Goal: Transaction & Acquisition: Purchase product/service

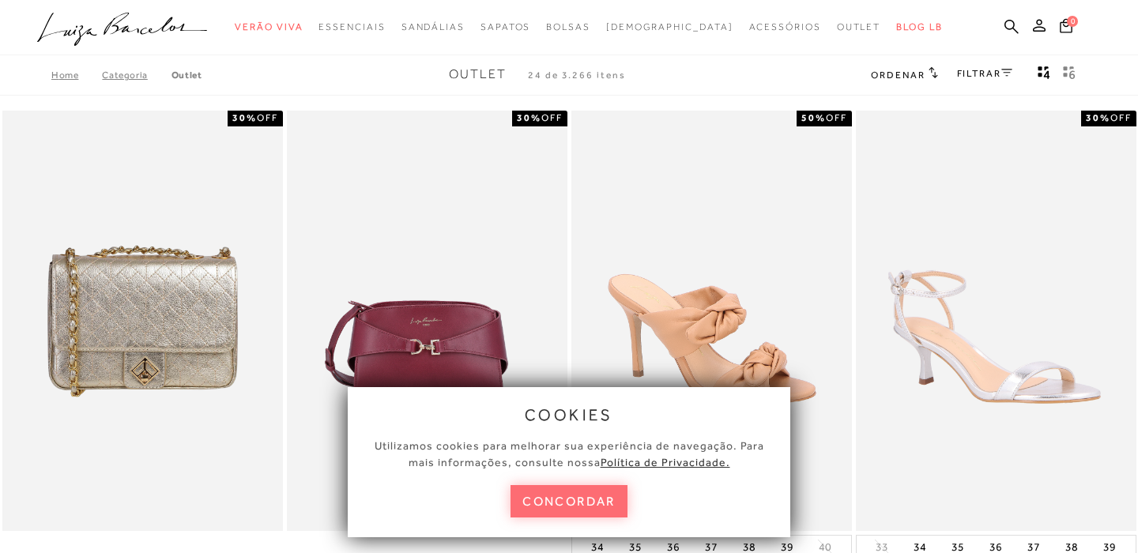
click at [592, 496] on button "concordar" at bounding box center [569, 501] width 117 height 32
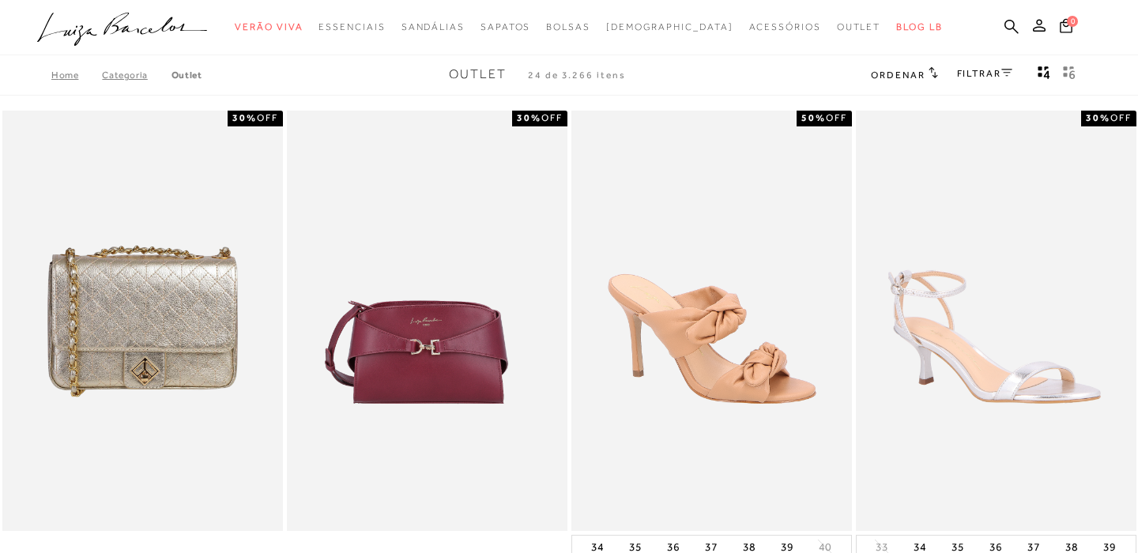
click at [984, 63] on div "Home Categoria Outlet Outlet 24 de 3.266 itens Ordenar Ordenar por Padrão Lança…" at bounding box center [569, 75] width 1138 height 41
click at [981, 74] on link "FILTRAR" at bounding box center [984, 73] width 55 height 11
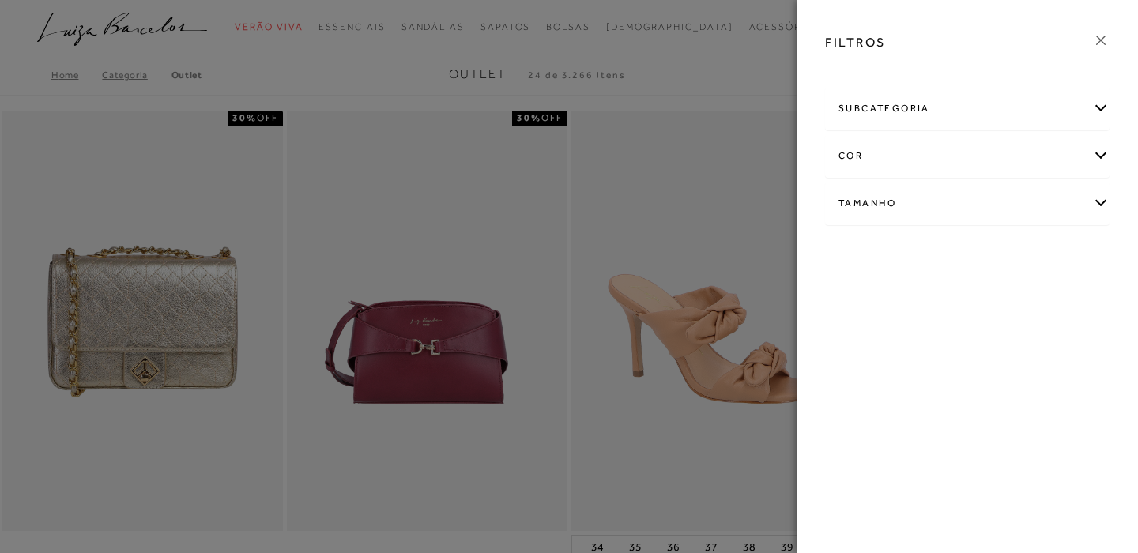
click at [916, 142] on div "cor" at bounding box center [967, 156] width 283 height 42
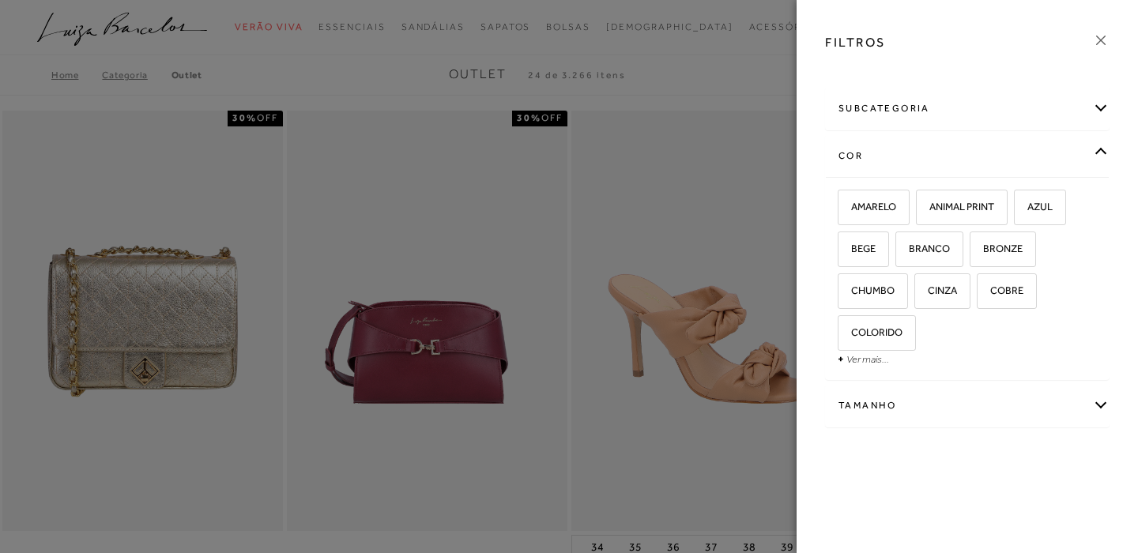
click at [915, 120] on div "subcategoria" at bounding box center [967, 109] width 283 height 42
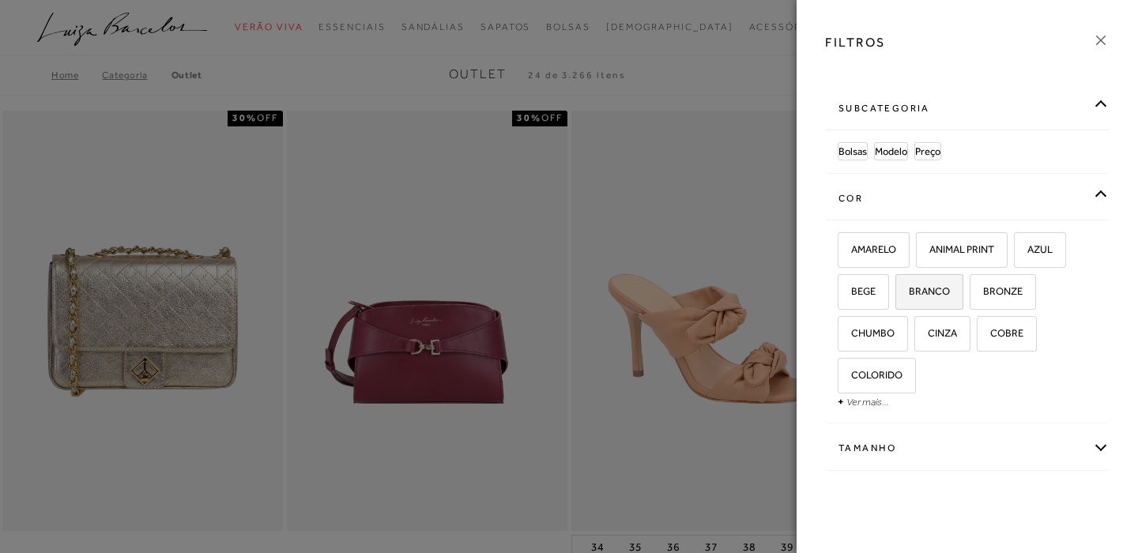
scroll to position [20, 0]
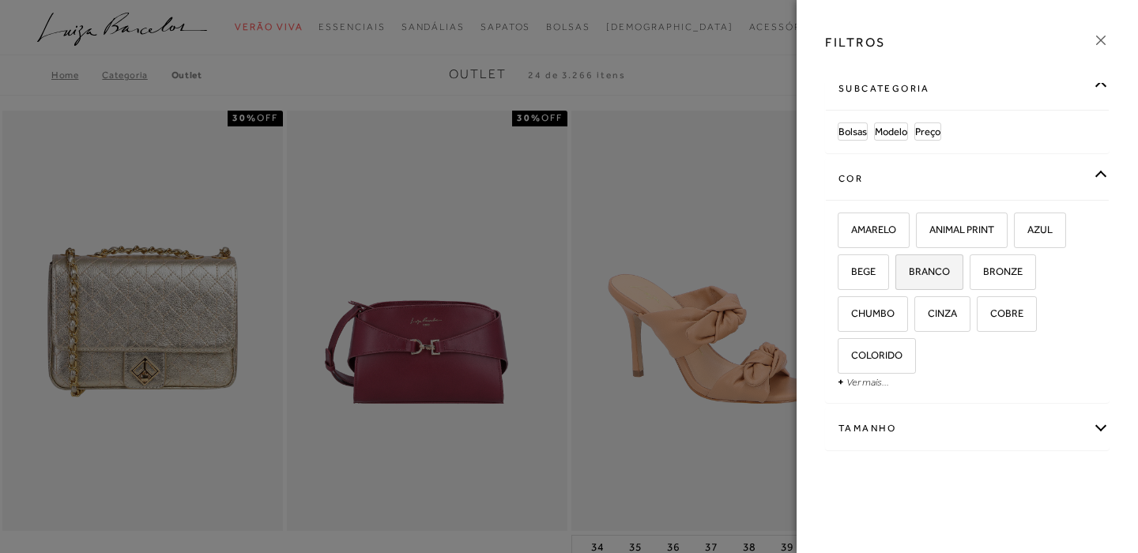
click at [951, 279] on label "BRANCO" at bounding box center [929, 272] width 66 height 34
click at [909, 279] on input "BRANCO" at bounding box center [901, 274] width 16 height 16
checkbox input "true"
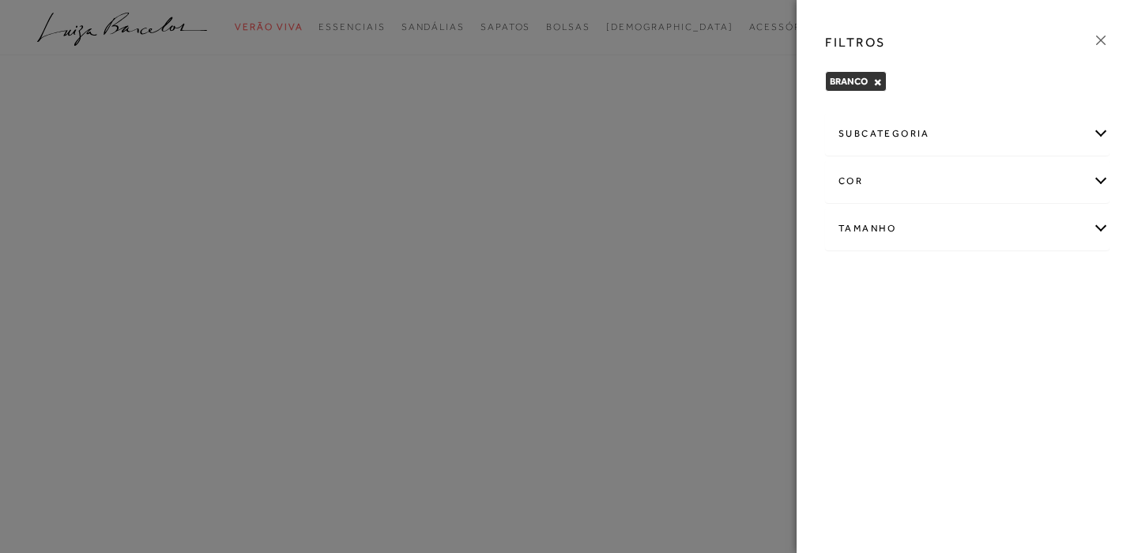
click at [912, 168] on div "cor" at bounding box center [967, 181] width 283 height 42
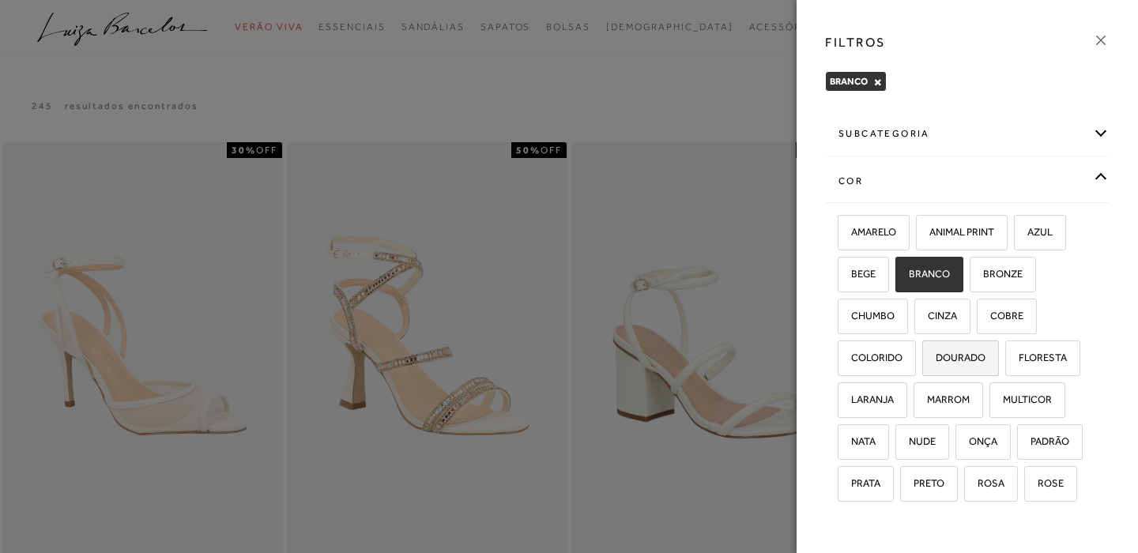
click at [977, 353] on span "DOURADO" at bounding box center [955, 358] width 62 height 12
click at [936, 353] on input "DOURADO" at bounding box center [928, 361] width 16 height 16
checkbox input "true"
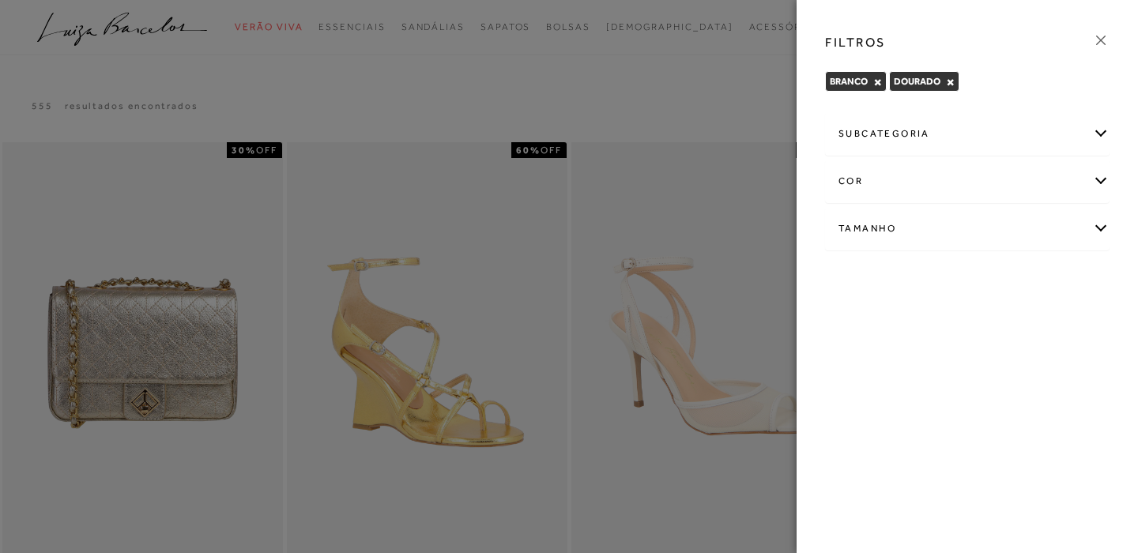
click at [935, 189] on div "cor" at bounding box center [967, 181] width 283 height 42
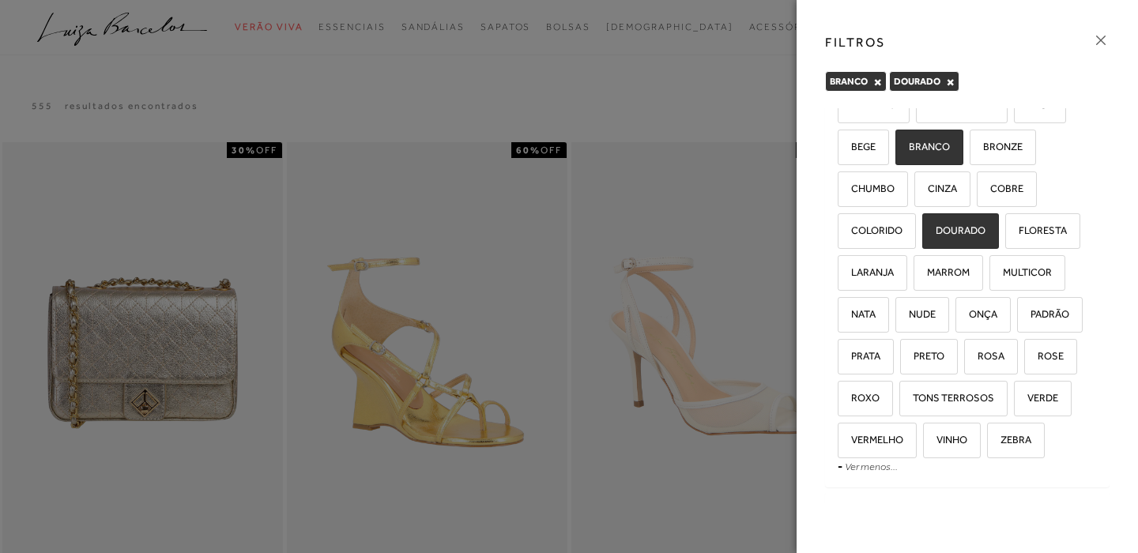
scroll to position [132, 0]
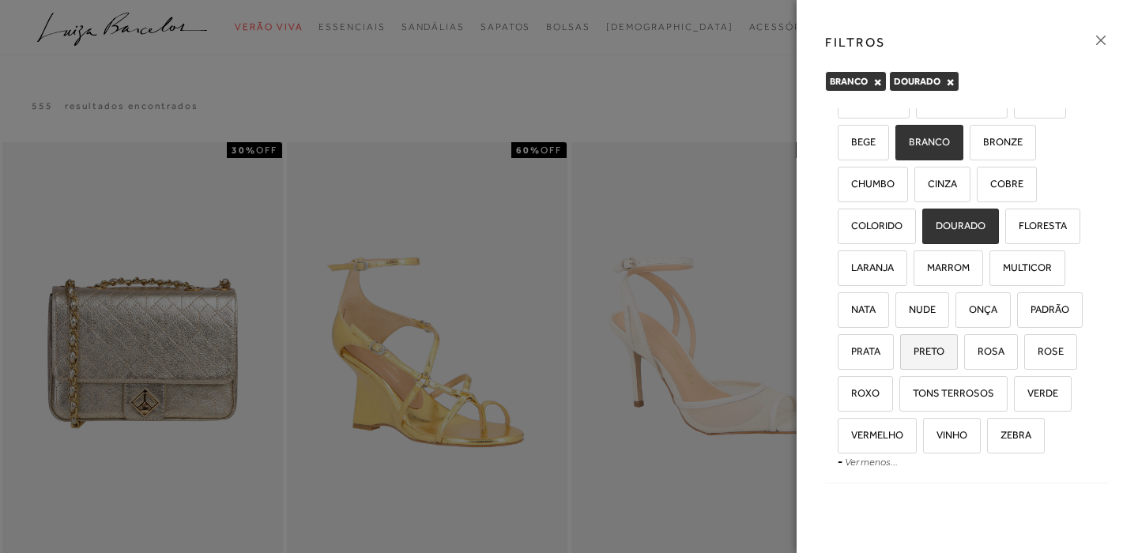
click at [932, 351] on span "PRETO" at bounding box center [923, 351] width 43 height 12
click at [914, 351] on input "PRETO" at bounding box center [906, 354] width 16 height 16
checkbox input "true"
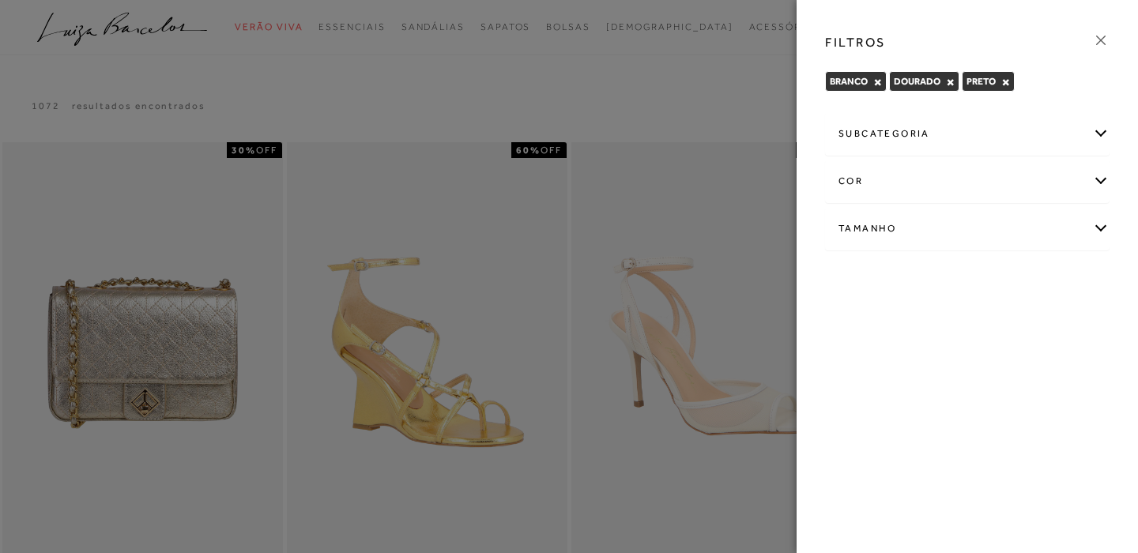
scroll to position [11, 0]
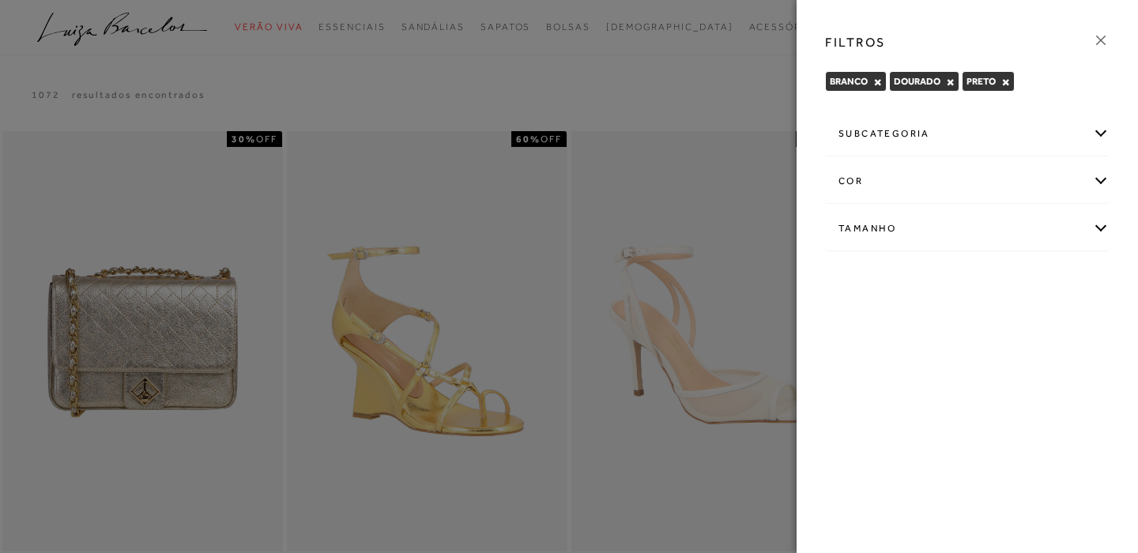
click at [978, 211] on div "Tamanho" at bounding box center [967, 229] width 283 height 42
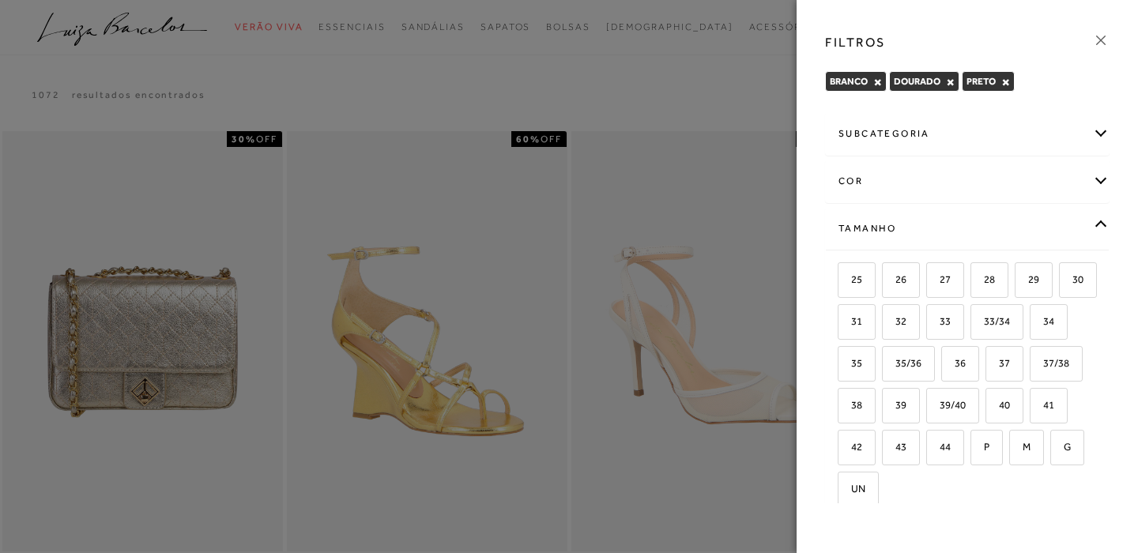
click at [978, 198] on div "cor" at bounding box center [967, 181] width 283 height 42
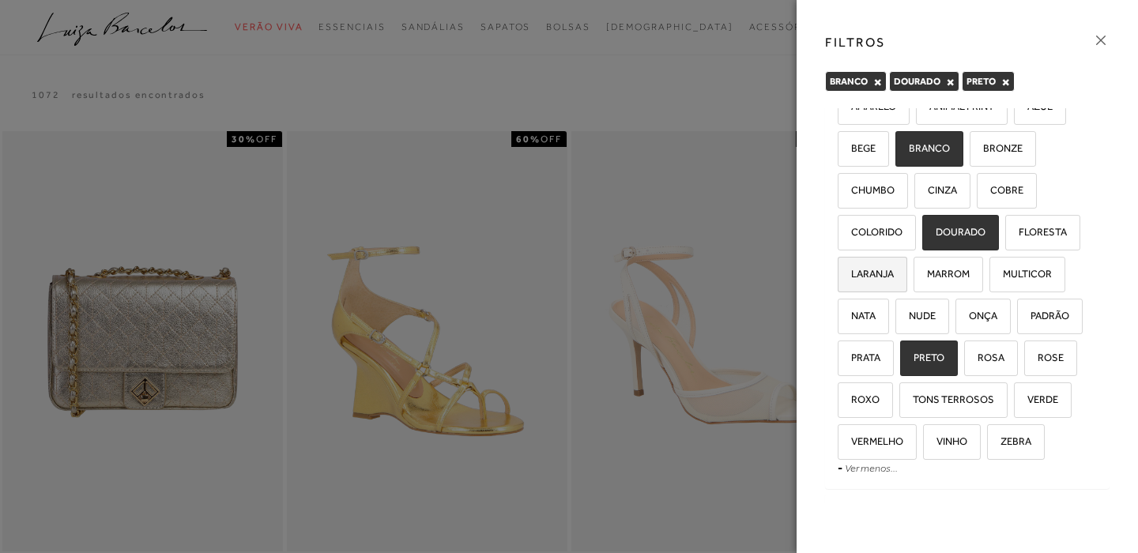
scroll to position [130, 0]
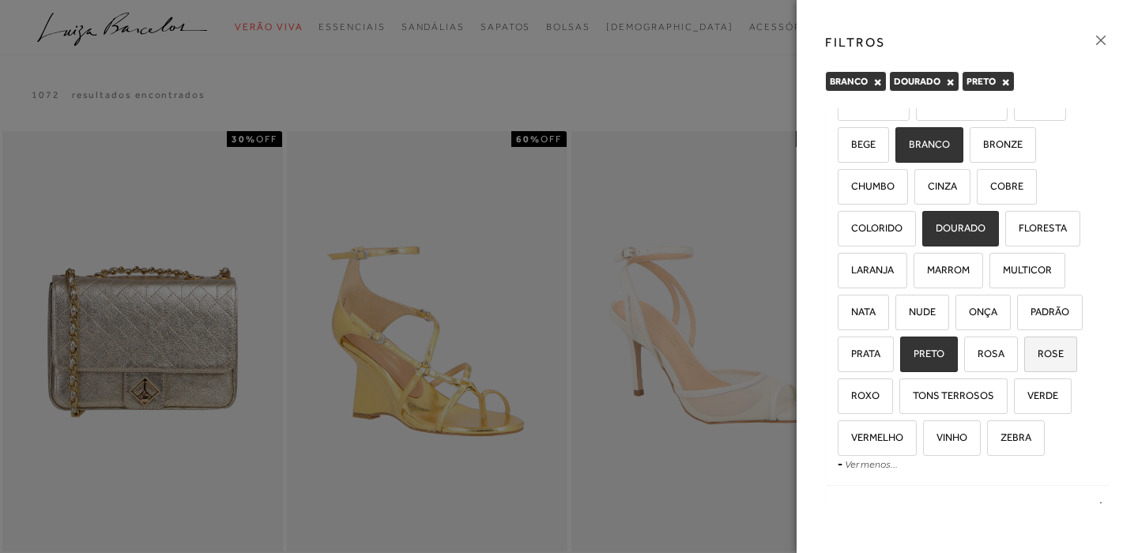
click at [1045, 353] on span "ROSE" at bounding box center [1045, 354] width 38 height 12
click at [1038, 353] on input "ROSE" at bounding box center [1030, 357] width 16 height 16
checkbox input "true"
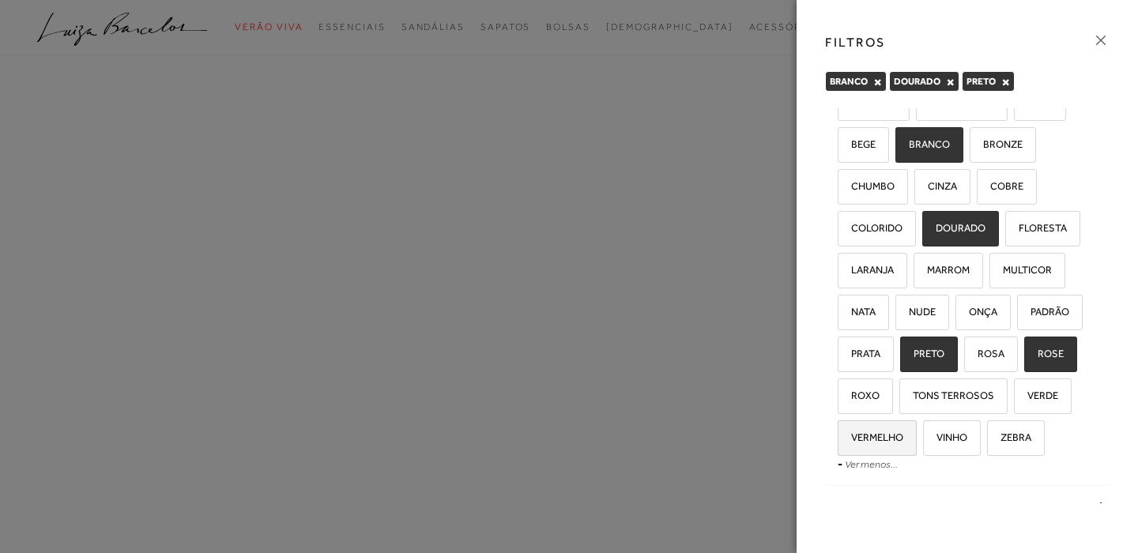
click at [861, 450] on label "VERMELHO" at bounding box center [877, 438] width 77 height 34
click at [851, 448] on input "VERMELHO" at bounding box center [844, 440] width 16 height 16
checkbox input "true"
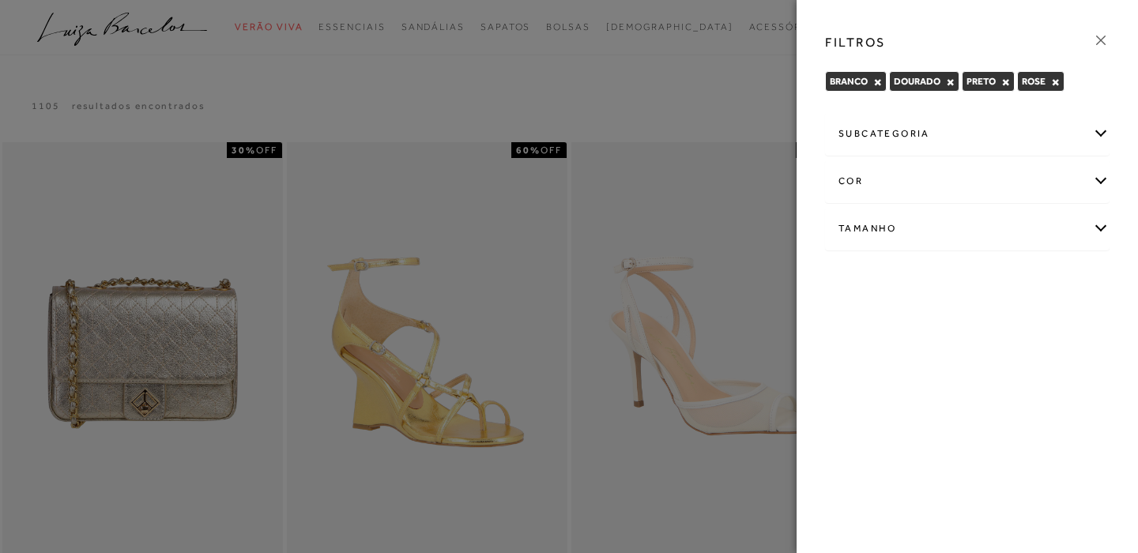
click at [958, 438] on div "FILTROS BRANCO × DOURADO × PRETO × ROSE × Bolsas" at bounding box center [968, 276] width 342 height 553
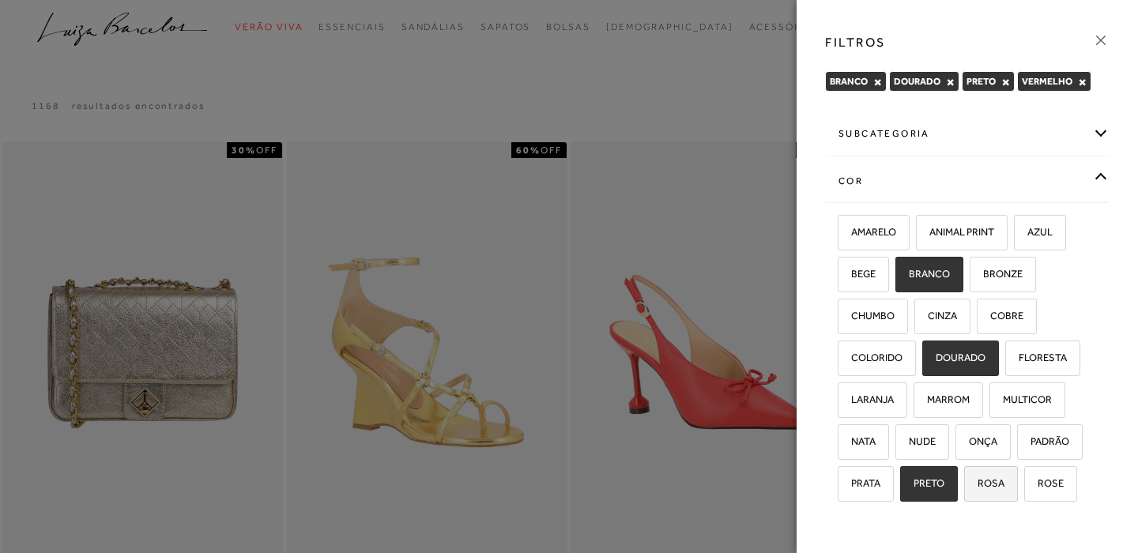
click at [996, 482] on span "ROSA" at bounding box center [985, 483] width 39 height 12
click at [978, 482] on input "ROSA" at bounding box center [970, 486] width 16 height 16
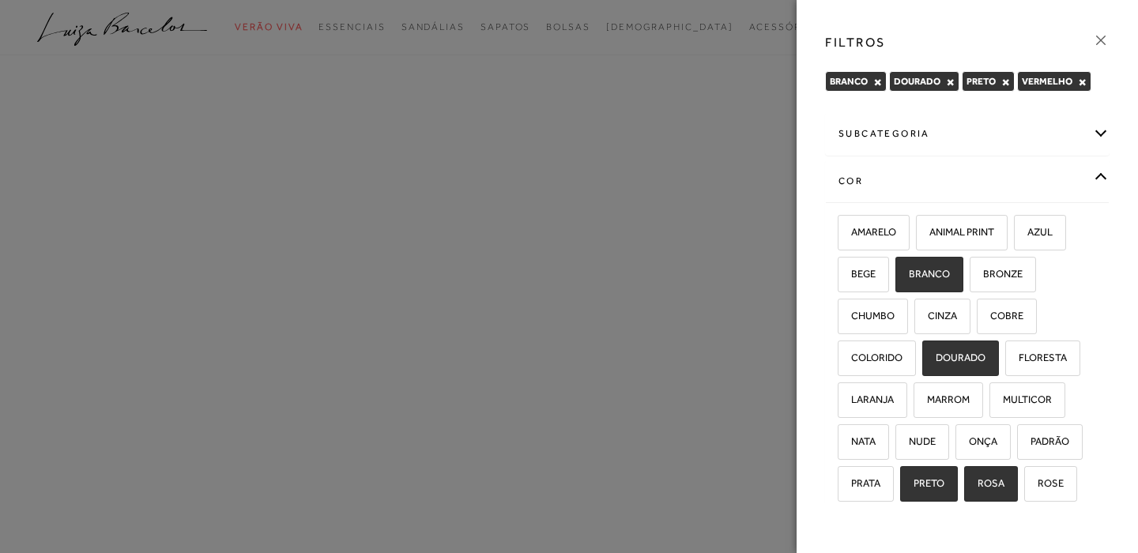
click at [983, 483] on span "ROSA" at bounding box center [985, 483] width 39 height 12
click at [978, 483] on input "ROSA" at bounding box center [970, 486] width 16 height 16
checkbox input "false"
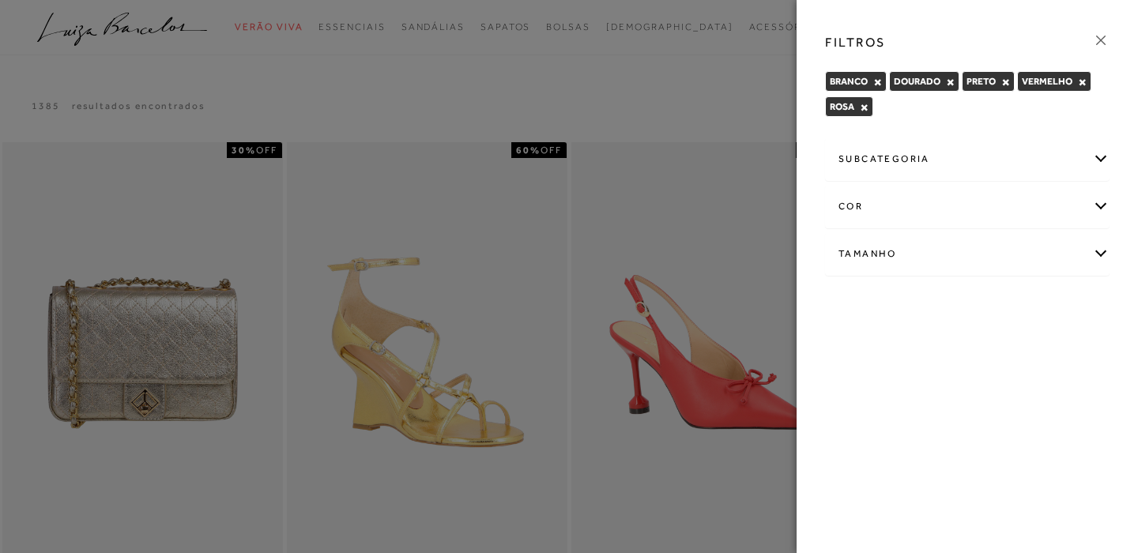
click at [898, 204] on div "cor" at bounding box center [967, 207] width 283 height 42
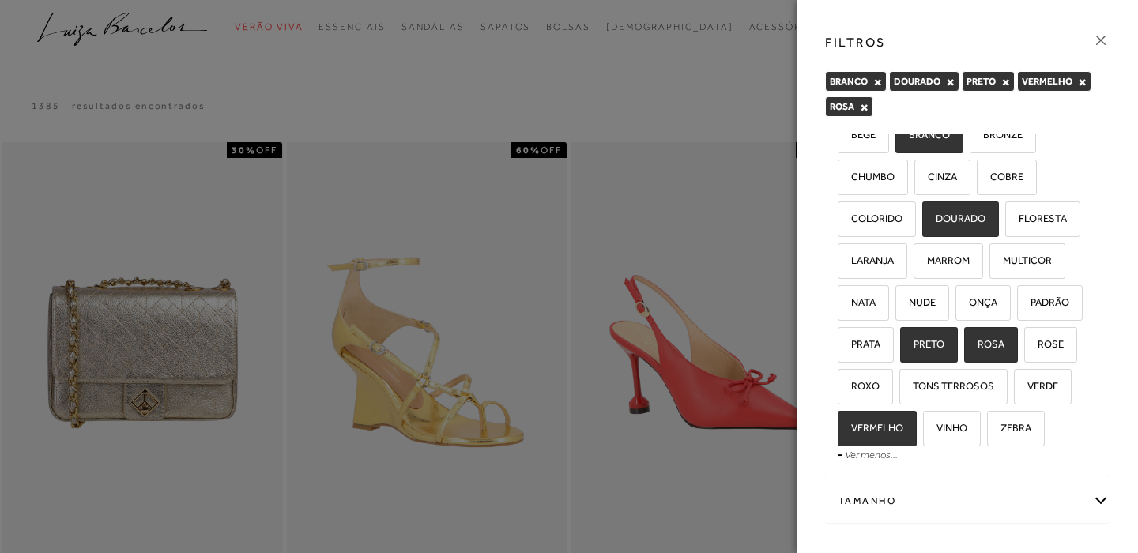
scroll to position [167, 0]
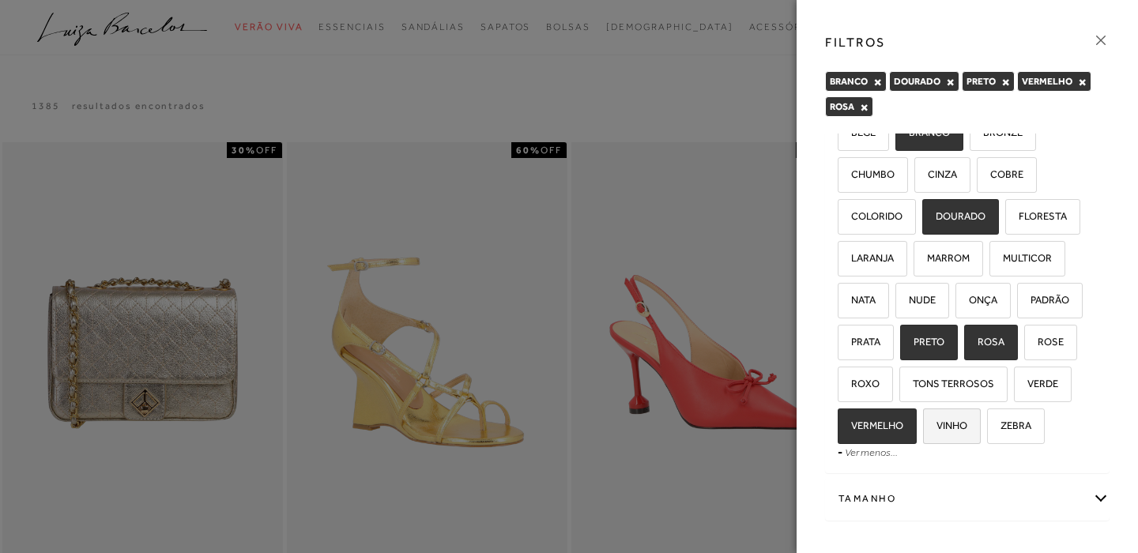
click at [953, 421] on span "VINHO" at bounding box center [946, 426] width 43 height 12
click at [937, 421] on input "VINHO" at bounding box center [929, 429] width 16 height 16
checkbox input "true"
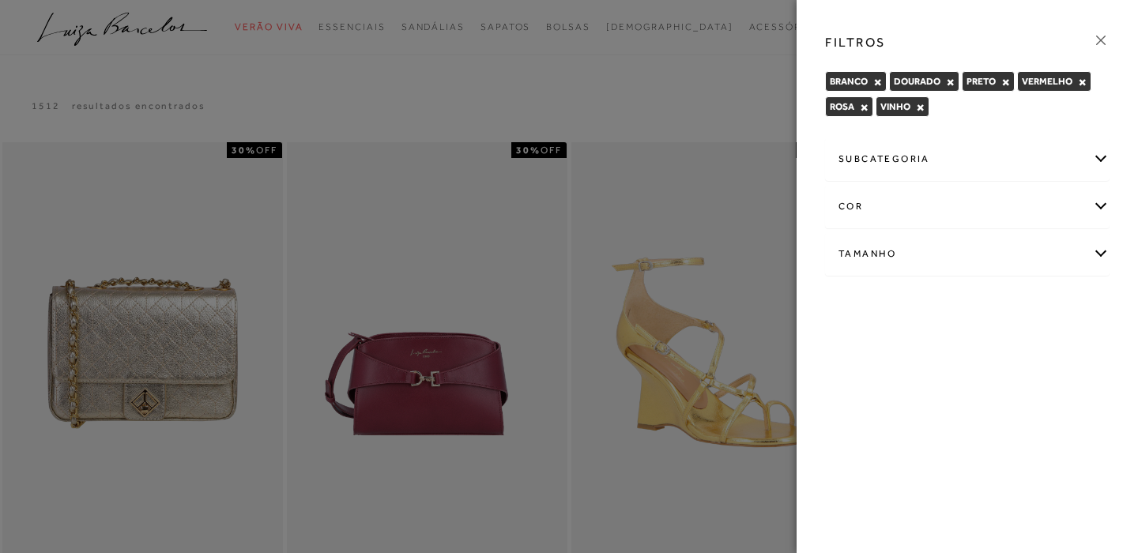
click at [738, 83] on div at bounding box center [569, 276] width 1138 height 553
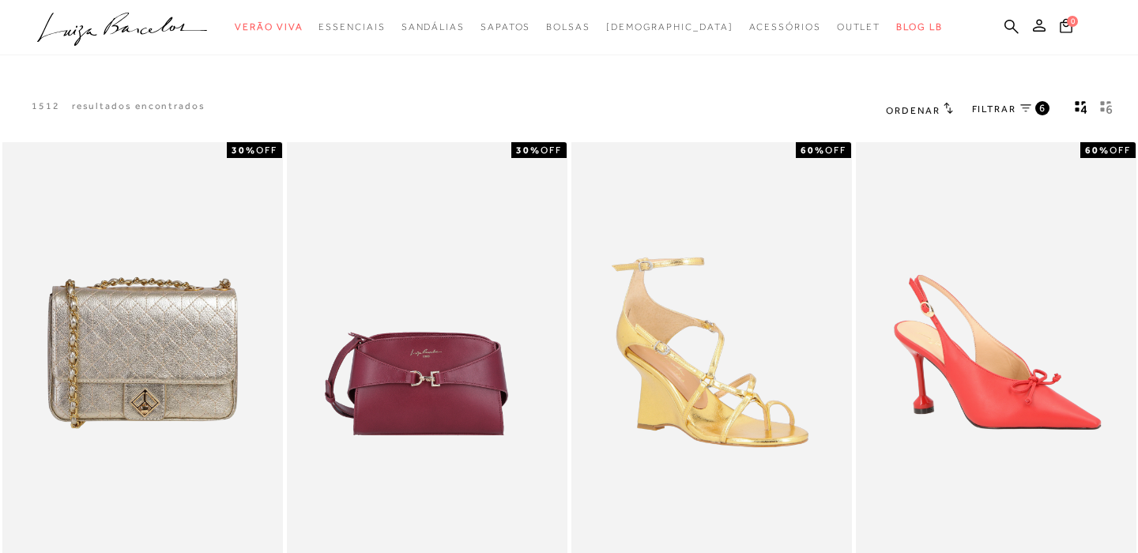
click at [997, 122] on div "Ordenar Ordenar por Padrão" at bounding box center [1002, 110] width 271 height 60
click at [997, 113] on span "FILTRAR" at bounding box center [994, 109] width 44 height 13
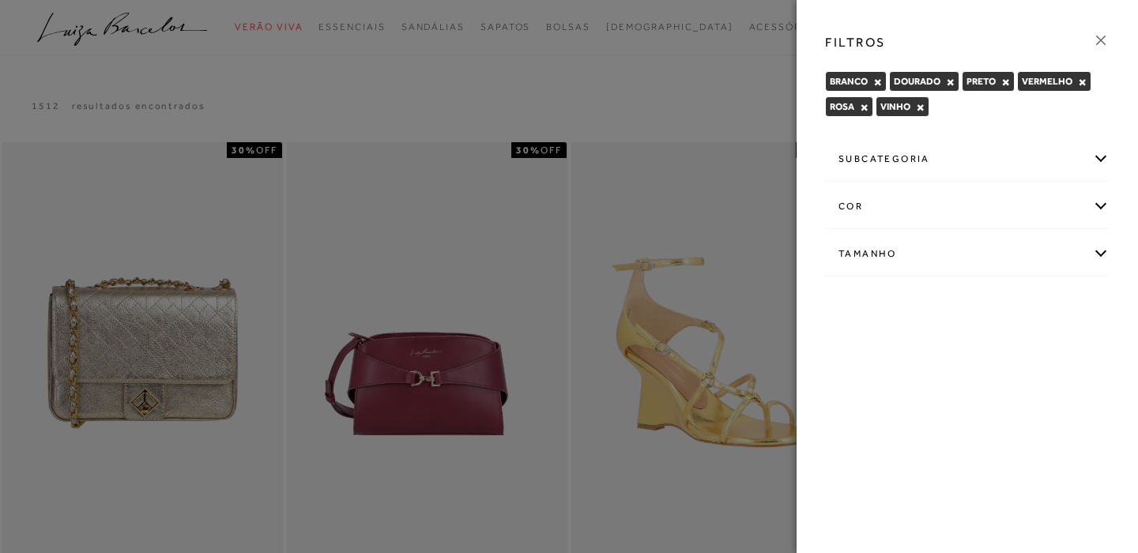
click at [943, 256] on div "Tamanho" at bounding box center [967, 254] width 283 height 42
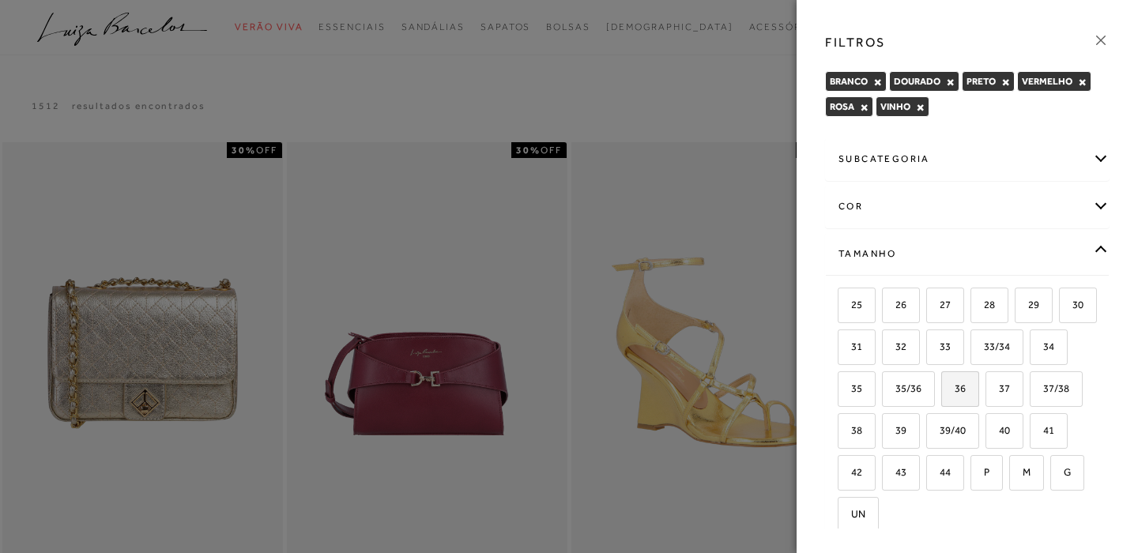
click at [966, 386] on span "36" at bounding box center [954, 389] width 23 height 12
click at [955, 386] on input "36" at bounding box center [947, 391] width 16 height 16
checkbox input "true"
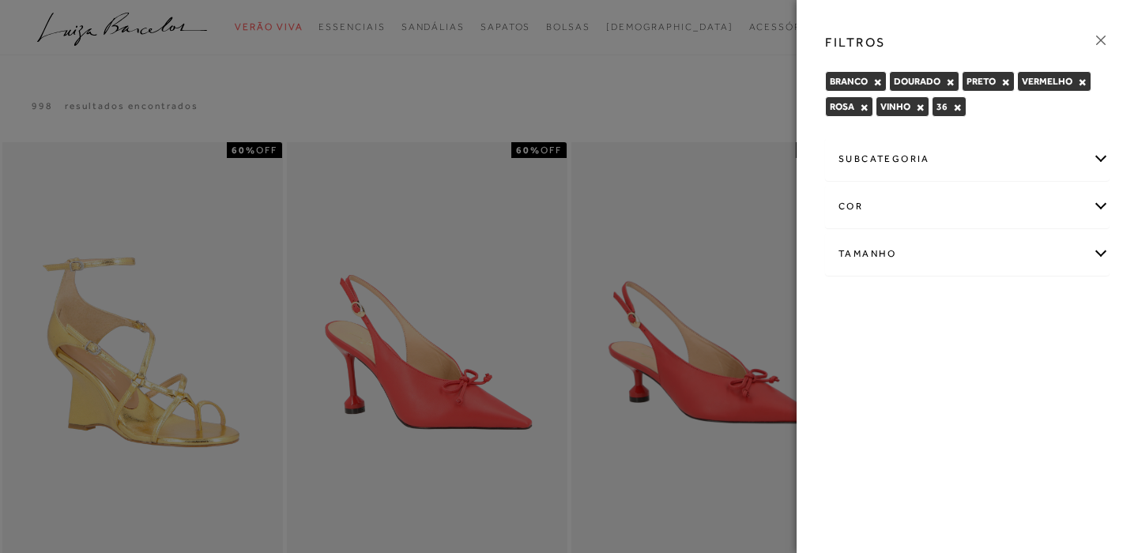
click at [965, 400] on div "FILTROS BRANCO × DOURADO × PRETO × VERMELHO × ×" at bounding box center [968, 276] width 342 height 553
click at [943, 250] on div "Tamanho" at bounding box center [967, 254] width 283 height 42
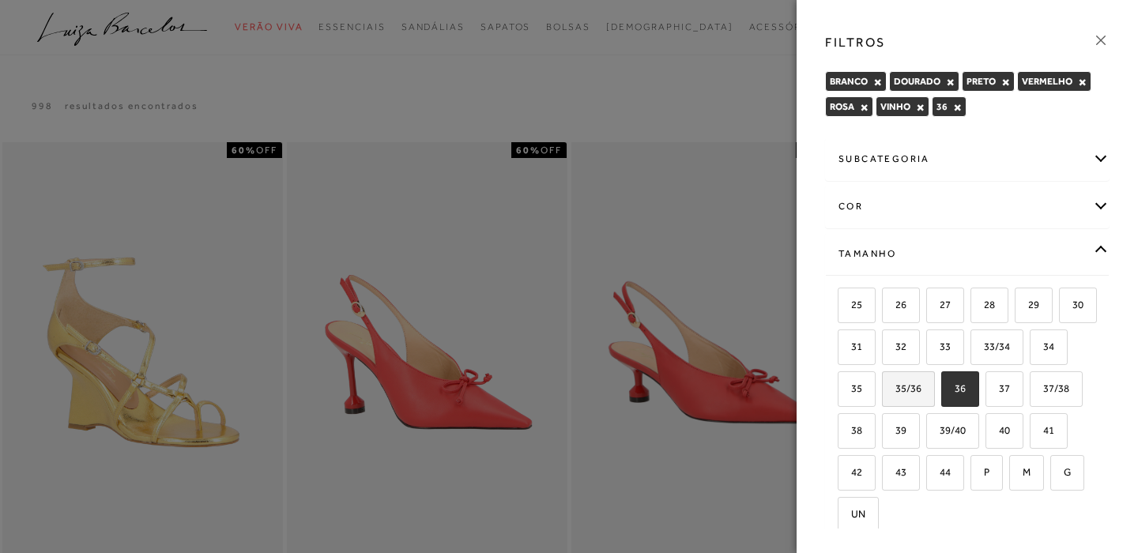
click at [934, 379] on label "35/36" at bounding box center [908, 389] width 51 height 34
click at [896, 383] on input "35/36" at bounding box center [888, 391] width 16 height 16
checkbox input "true"
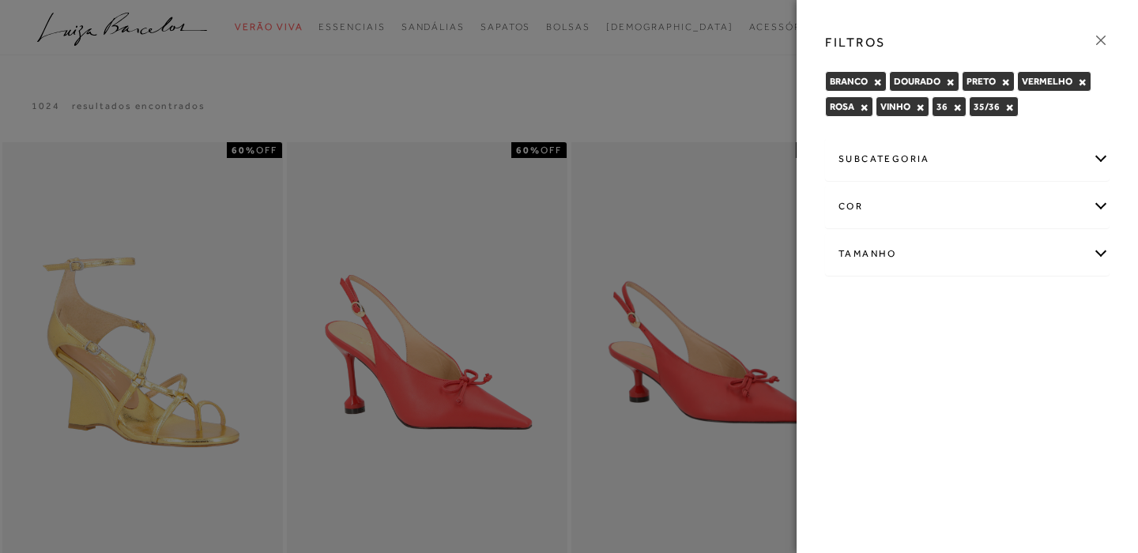
click at [738, 103] on div at bounding box center [569, 276] width 1138 height 553
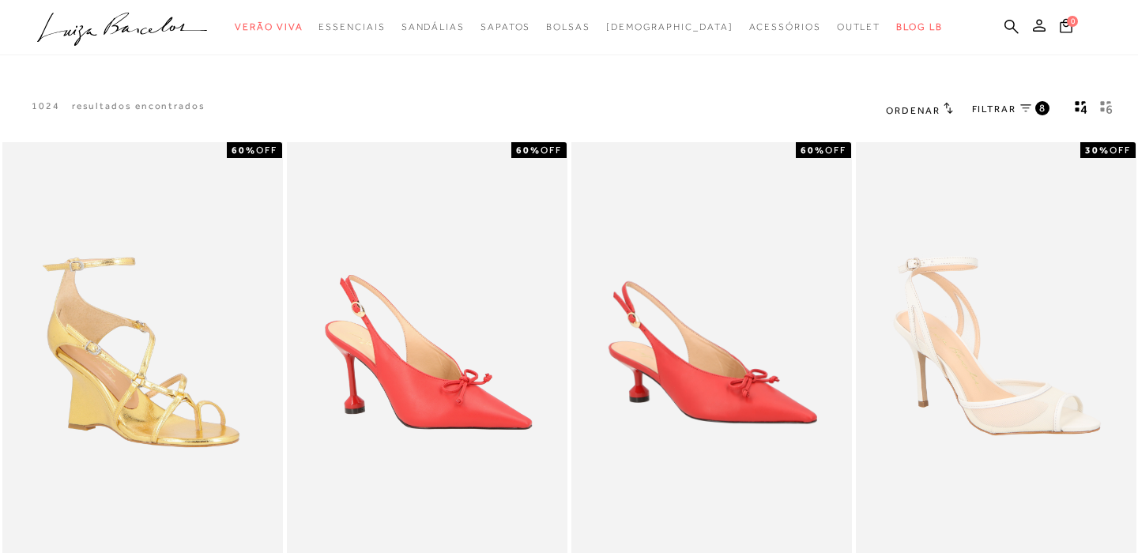
click at [927, 105] on span "Ordenar" at bounding box center [913, 110] width 54 height 11
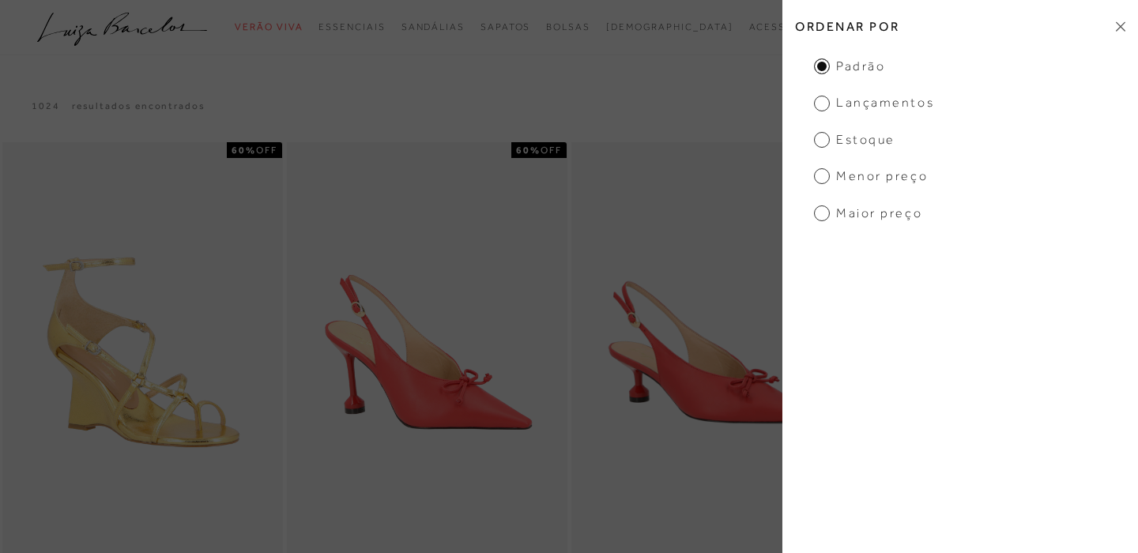
click at [841, 180] on span "Menor Preço" at bounding box center [871, 176] width 114 height 17
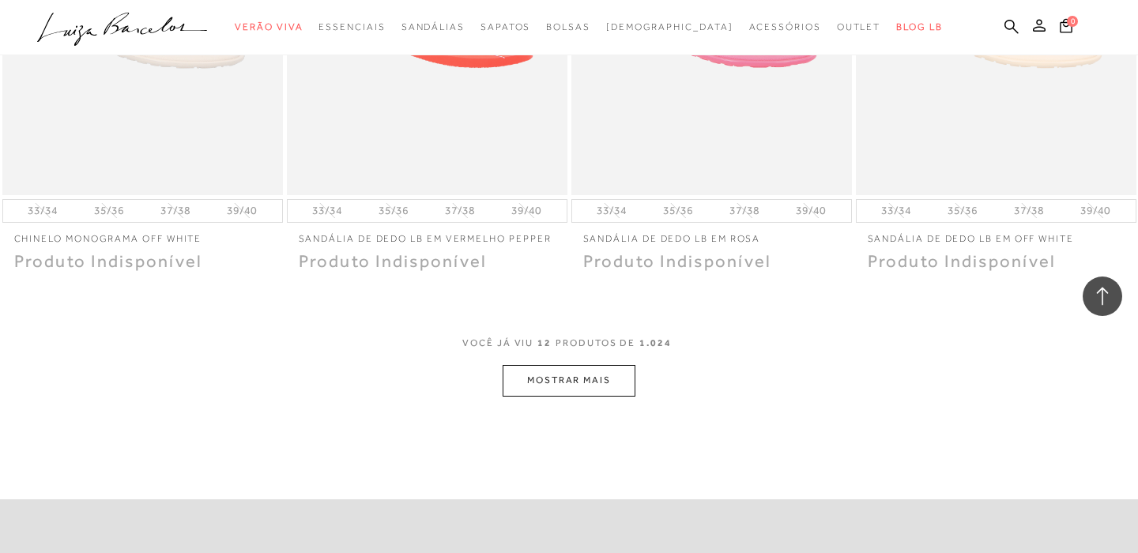
scroll to position [1398, 0]
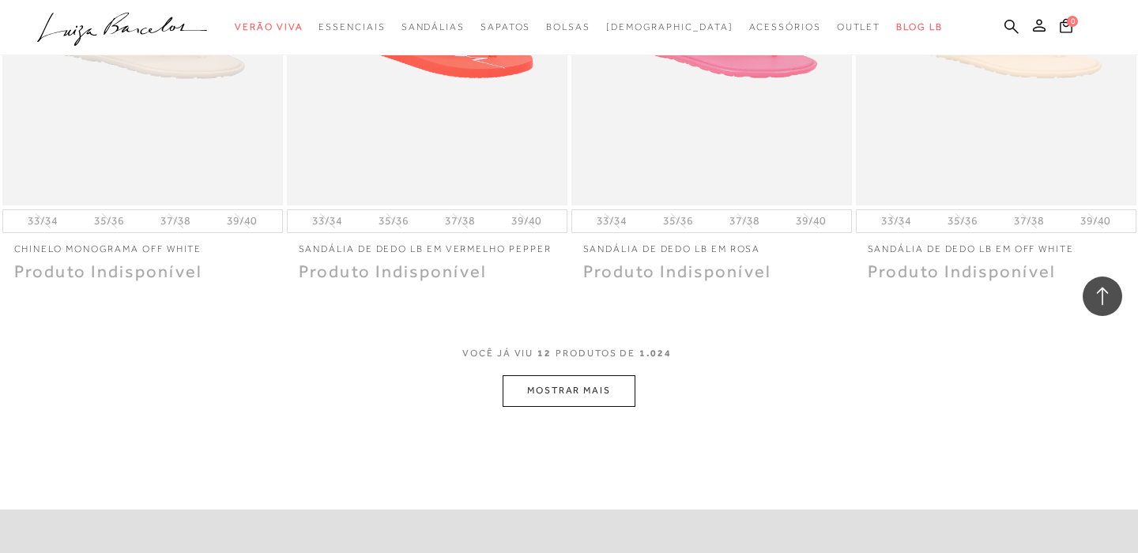
click at [600, 383] on button "MOSTRAR MAIS" at bounding box center [569, 391] width 133 height 31
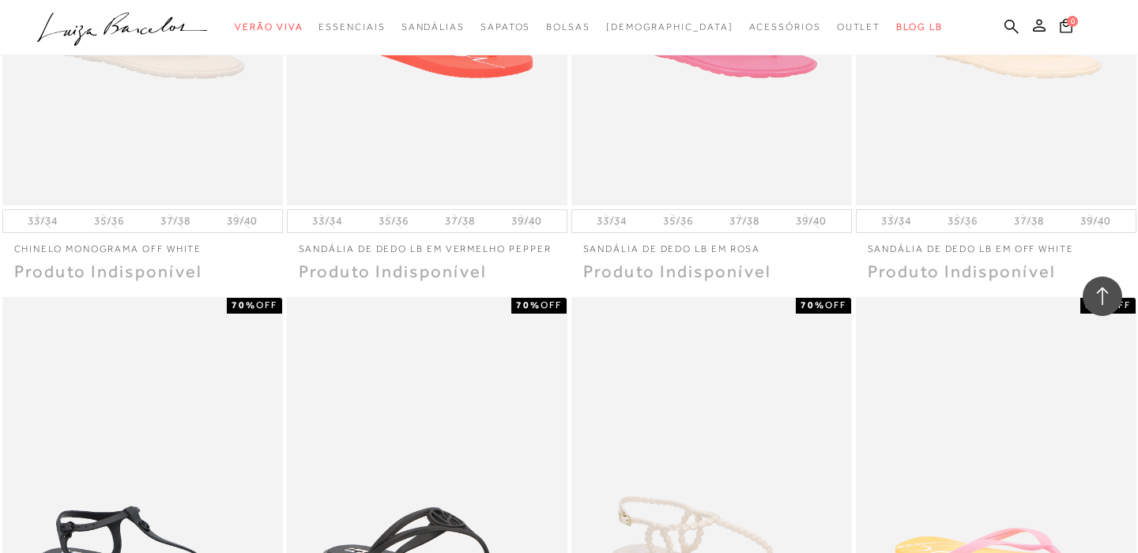
click at [1100, 296] on icon at bounding box center [1103, 296] width 21 height 21
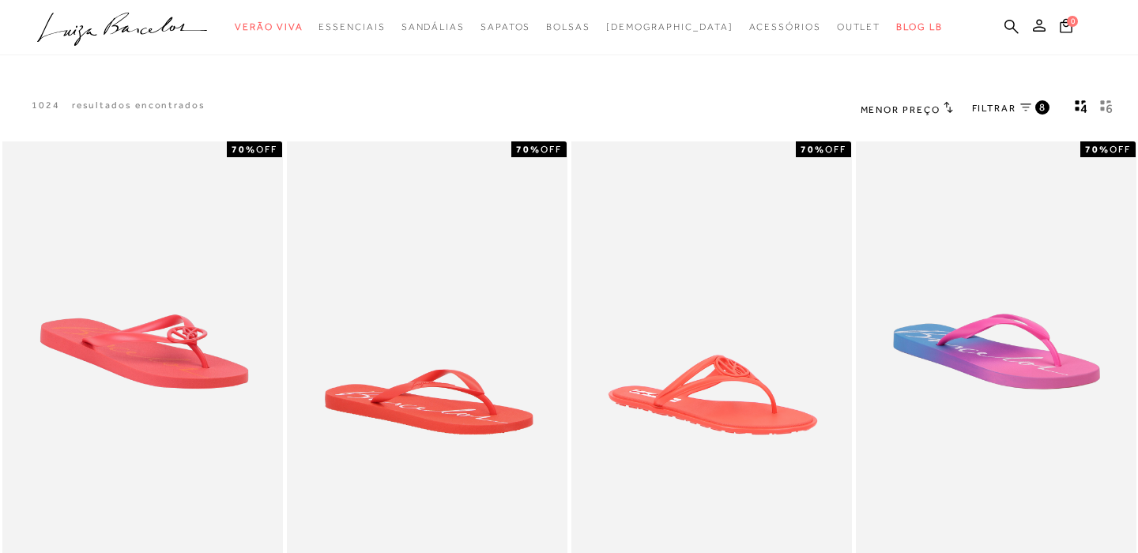
scroll to position [0, 0]
click at [942, 106] on h2 "Menor Preço" at bounding box center [907, 110] width 92 height 16
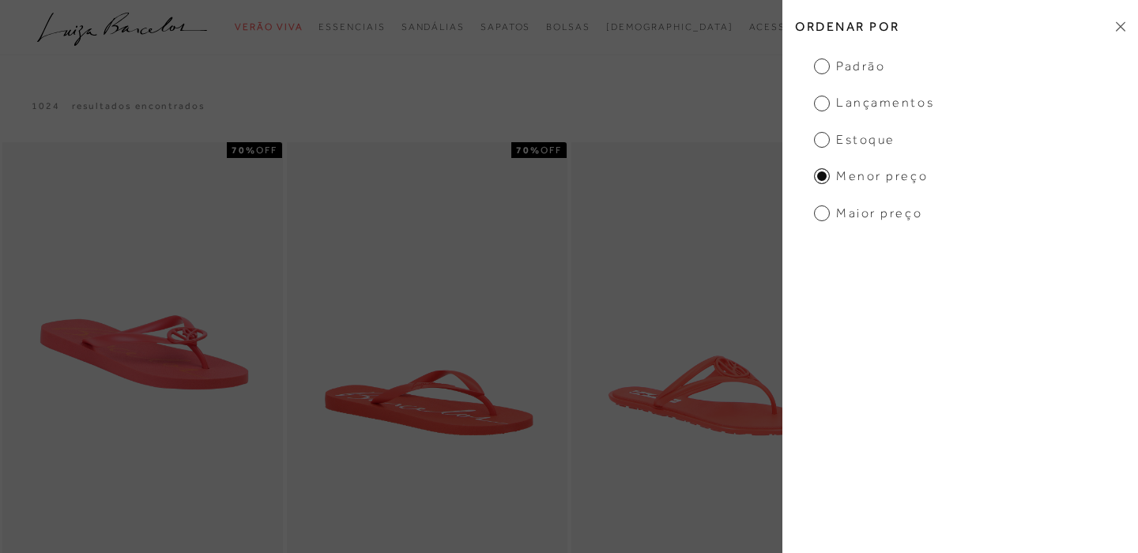
click at [837, 107] on span "Lançamentos" at bounding box center [874, 102] width 120 height 17
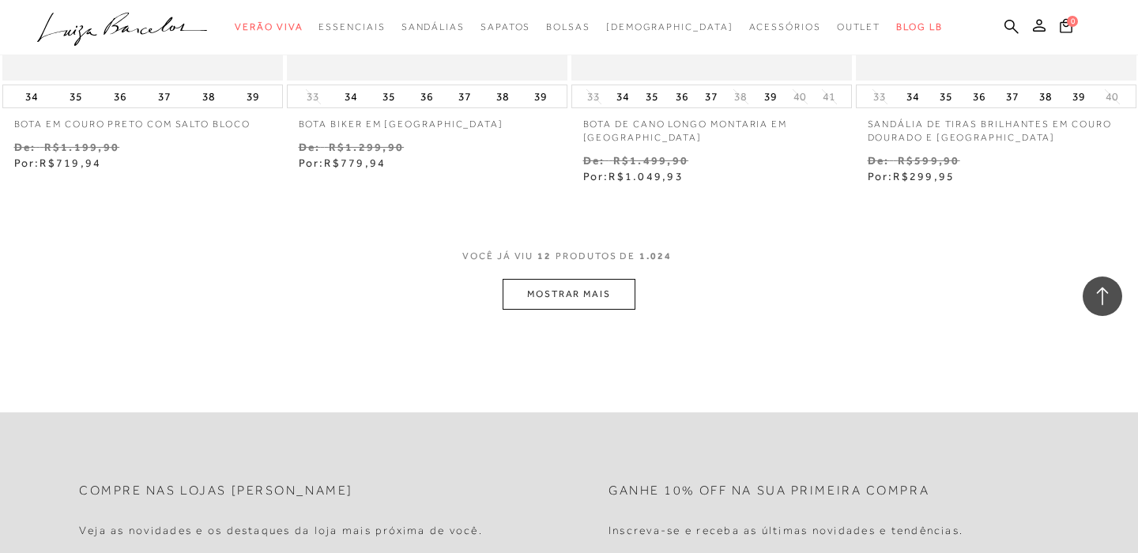
scroll to position [1523, 0]
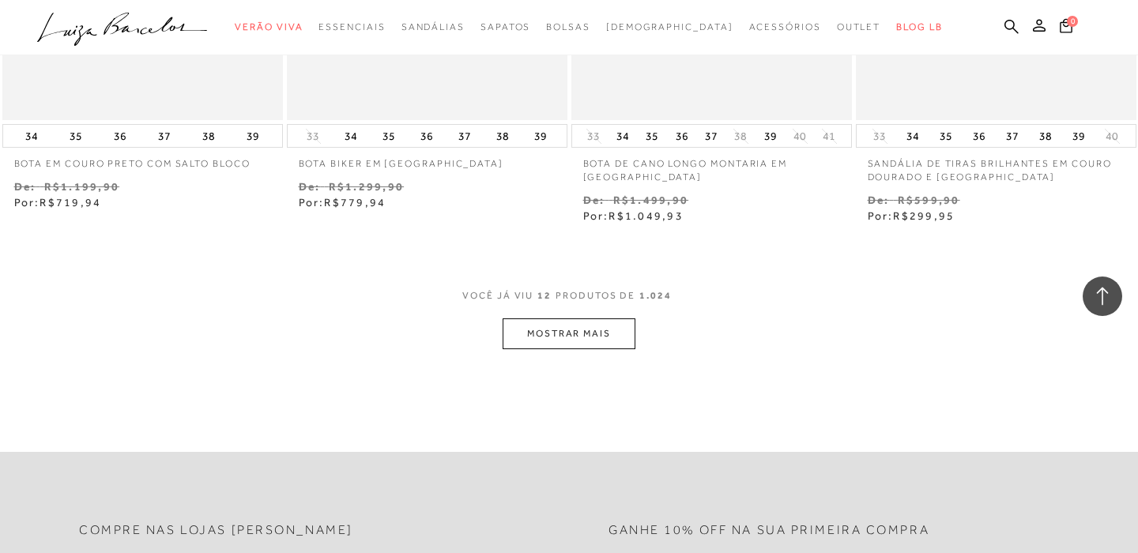
click at [588, 338] on button "MOSTRAR MAIS" at bounding box center [569, 334] width 133 height 31
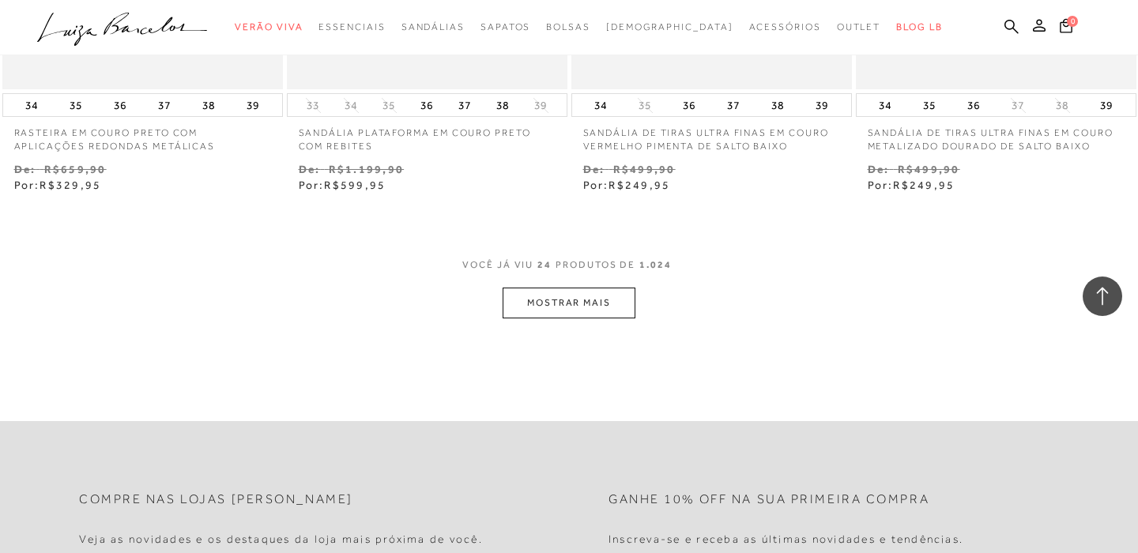
scroll to position [3151, 0]
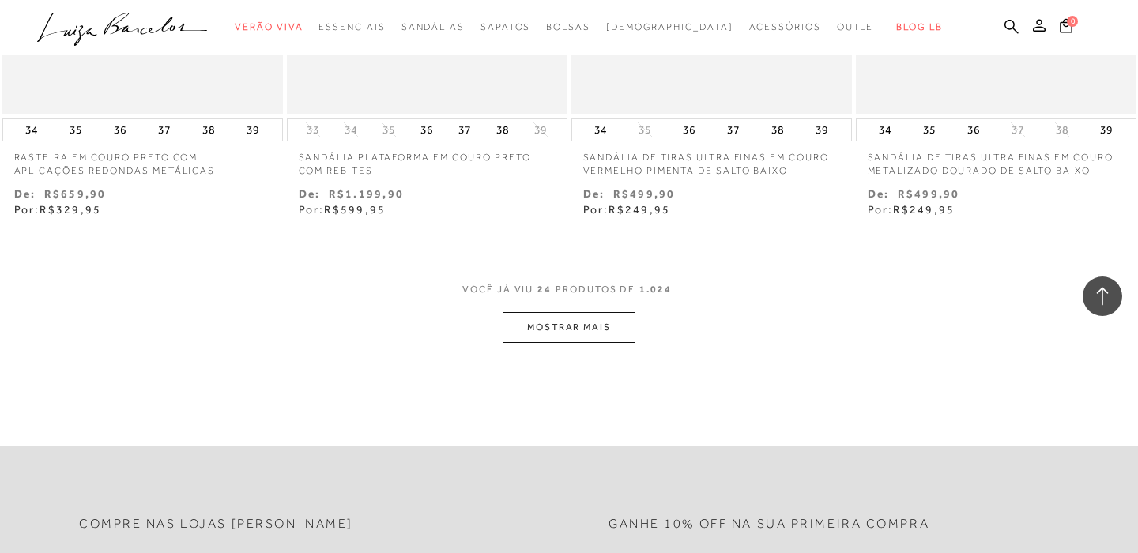
click at [566, 331] on button "MOSTRAR MAIS" at bounding box center [569, 327] width 133 height 31
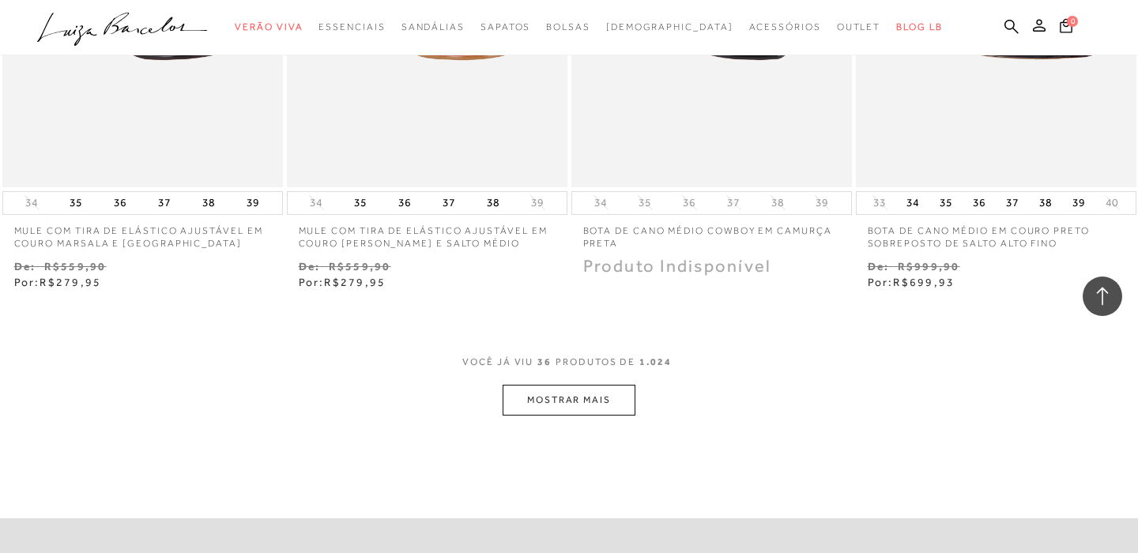
scroll to position [4722, 0]
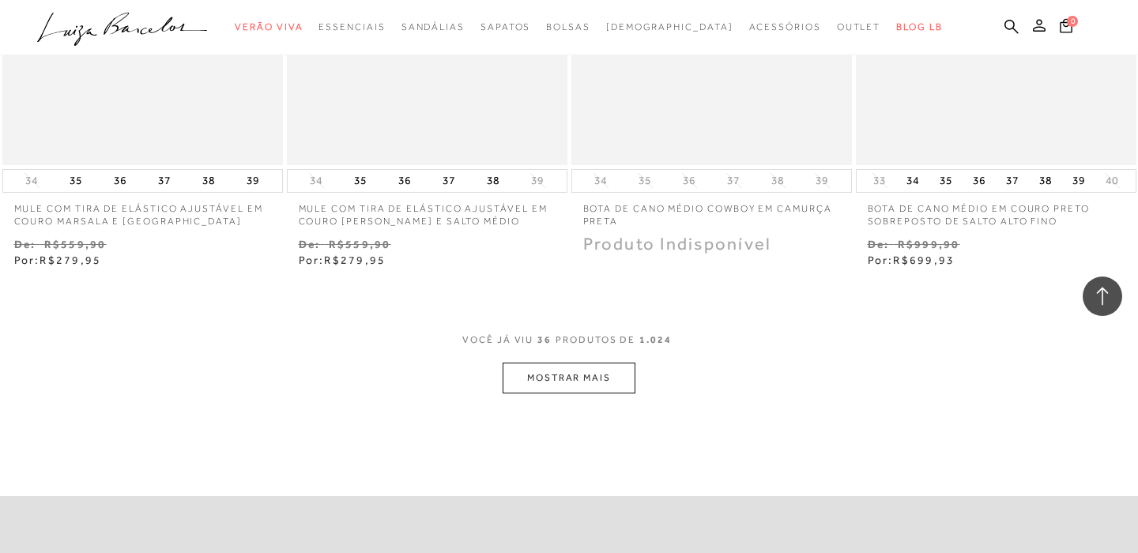
click at [576, 376] on button "MOSTRAR MAIS" at bounding box center [569, 378] width 133 height 31
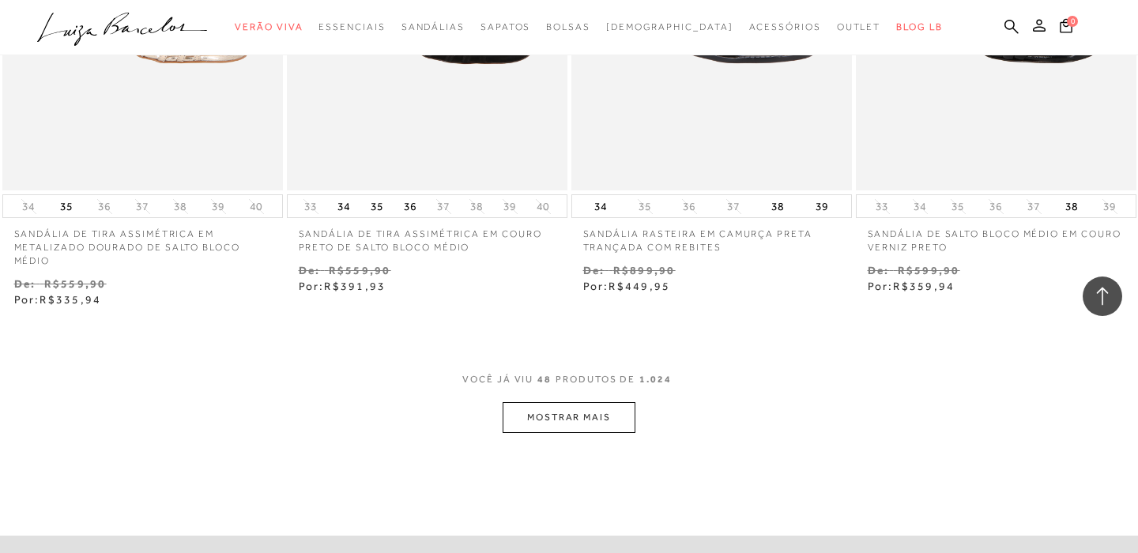
scroll to position [6337, 0]
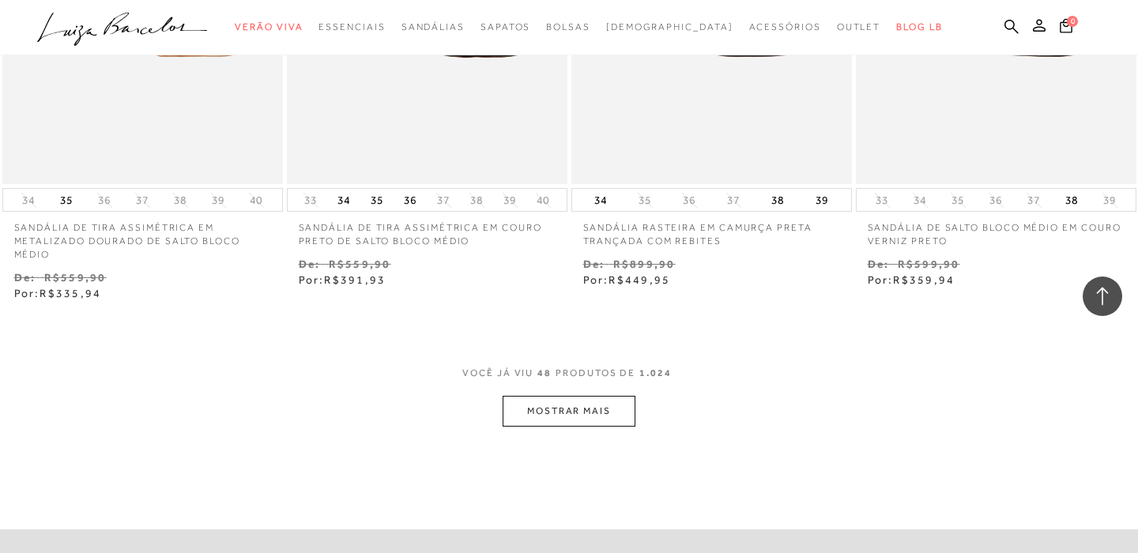
click at [557, 405] on button "MOSTRAR MAIS" at bounding box center [569, 411] width 133 height 31
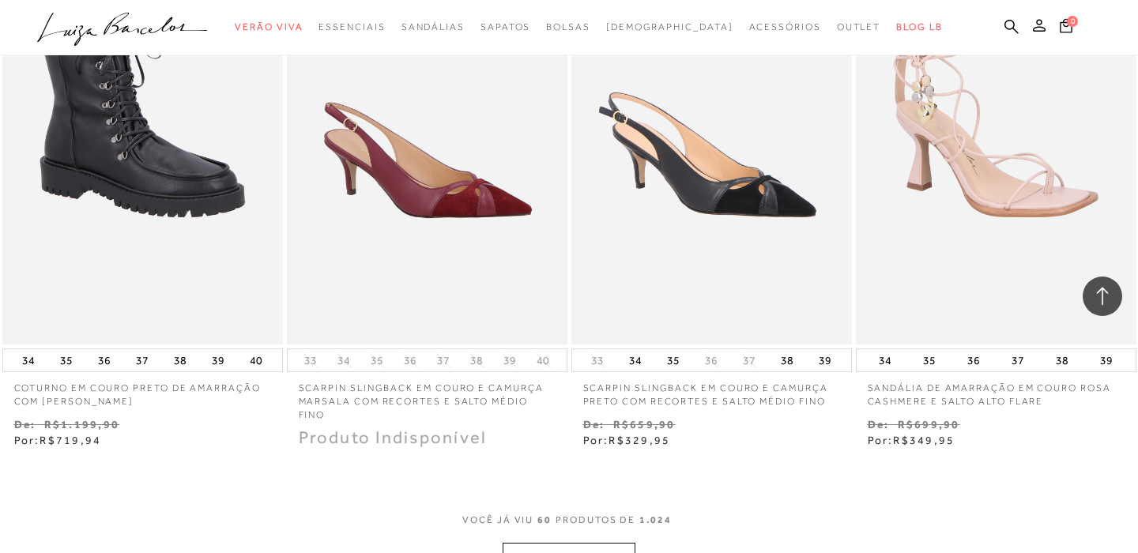
scroll to position [7815, 0]
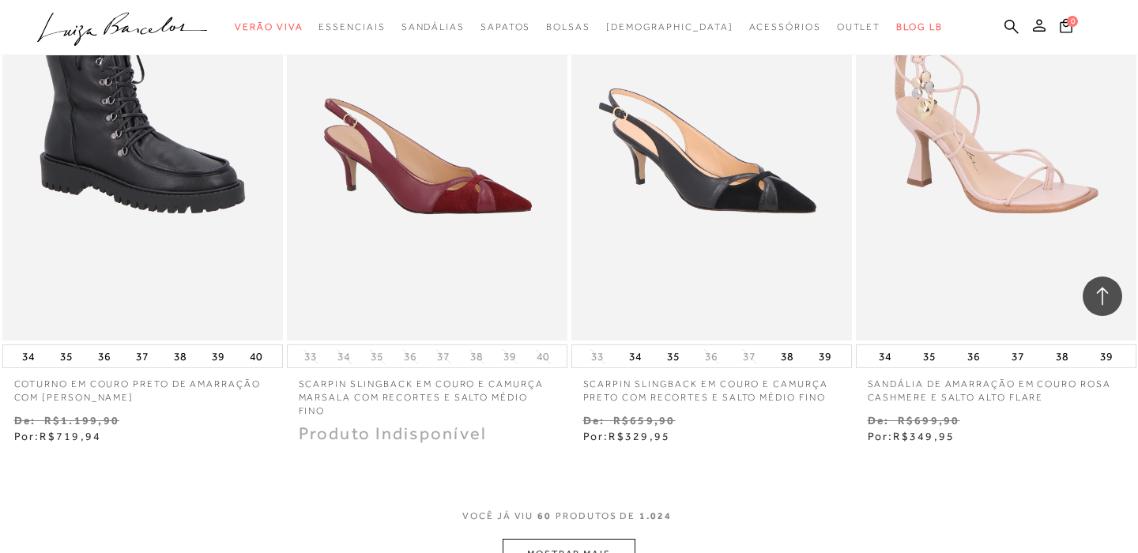
click at [545, 539] on button "MOSTRAR MAIS" at bounding box center [569, 554] width 133 height 31
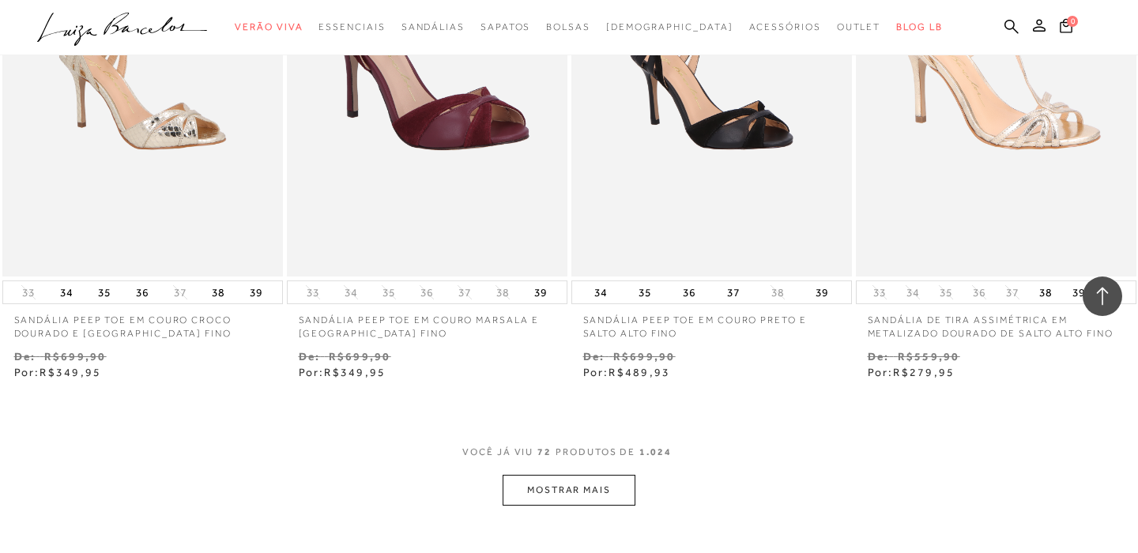
scroll to position [9580, 0]
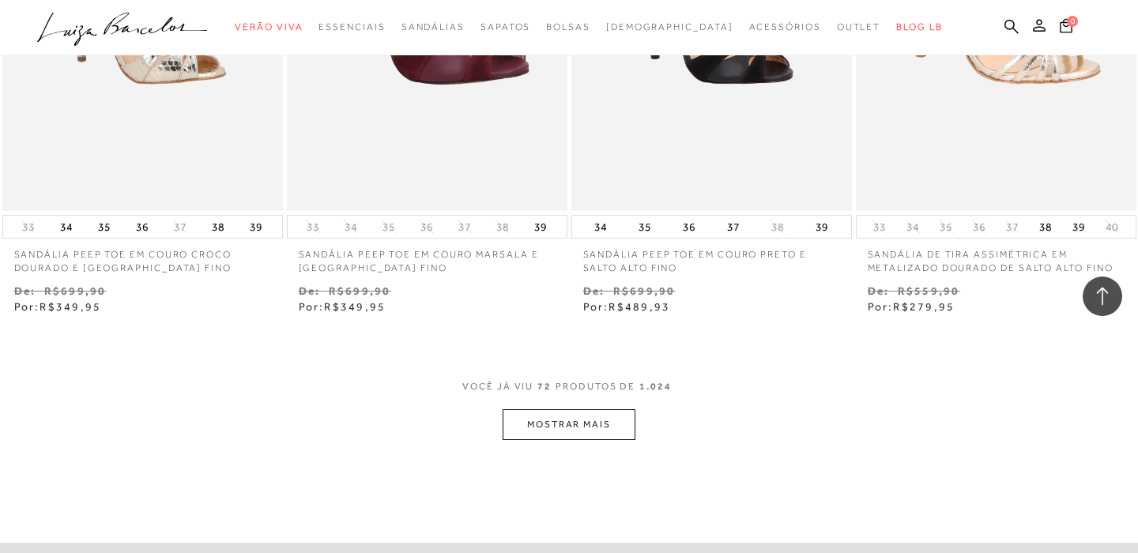
click at [591, 417] on button "MOSTRAR MAIS" at bounding box center [569, 425] width 133 height 31
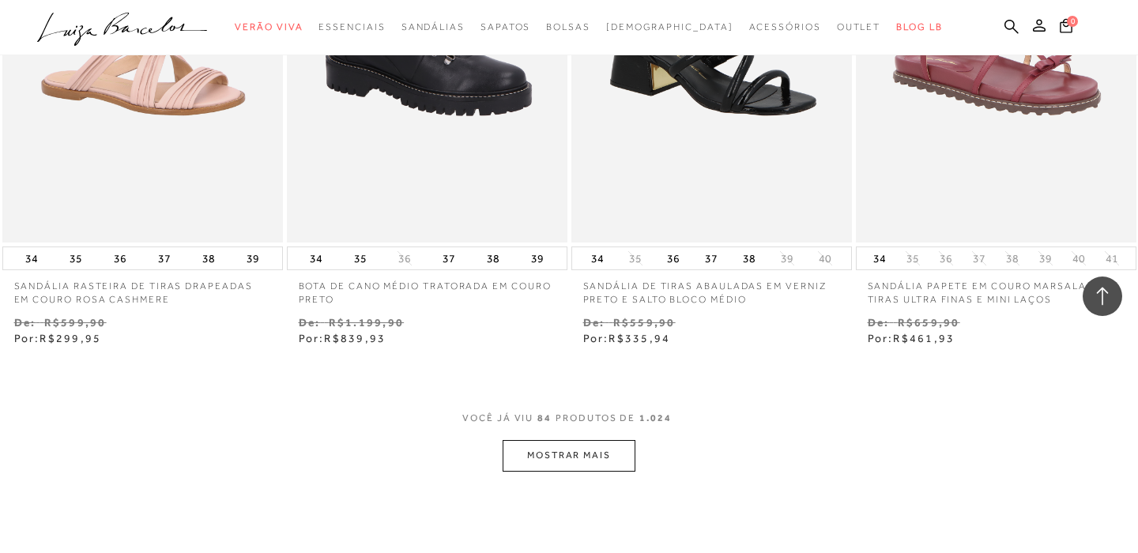
scroll to position [11216, 0]
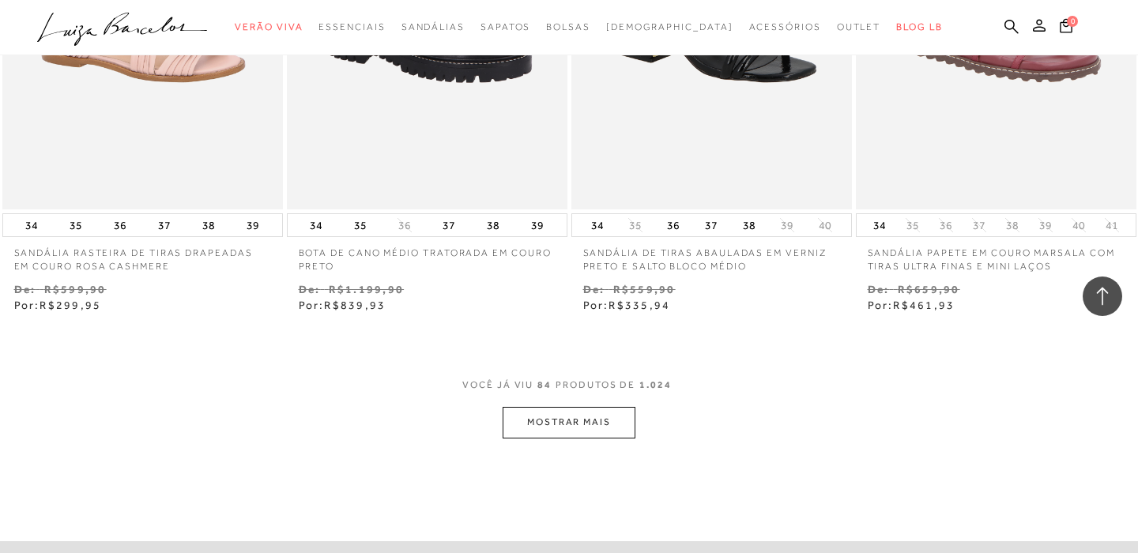
click at [588, 425] on button "MOSTRAR MAIS" at bounding box center [569, 422] width 133 height 31
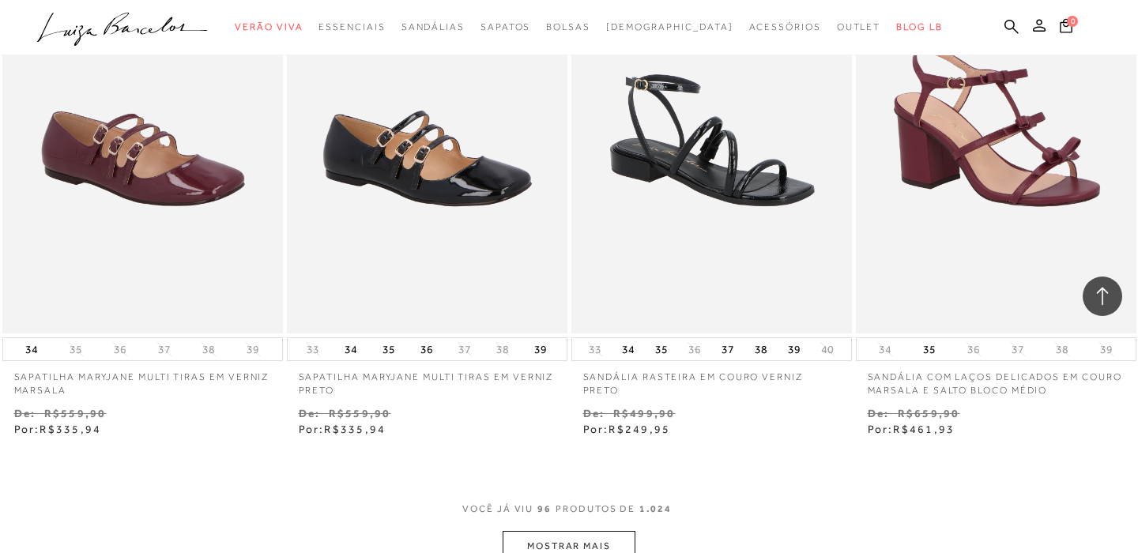
scroll to position [12717, 0]
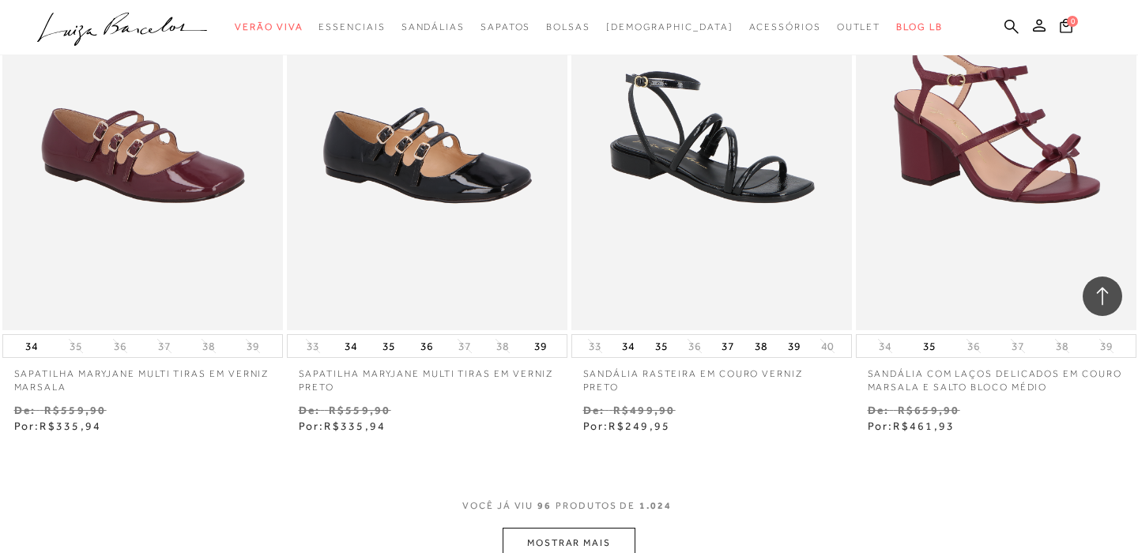
click at [581, 542] on button "MOSTRAR MAIS" at bounding box center [569, 543] width 133 height 31
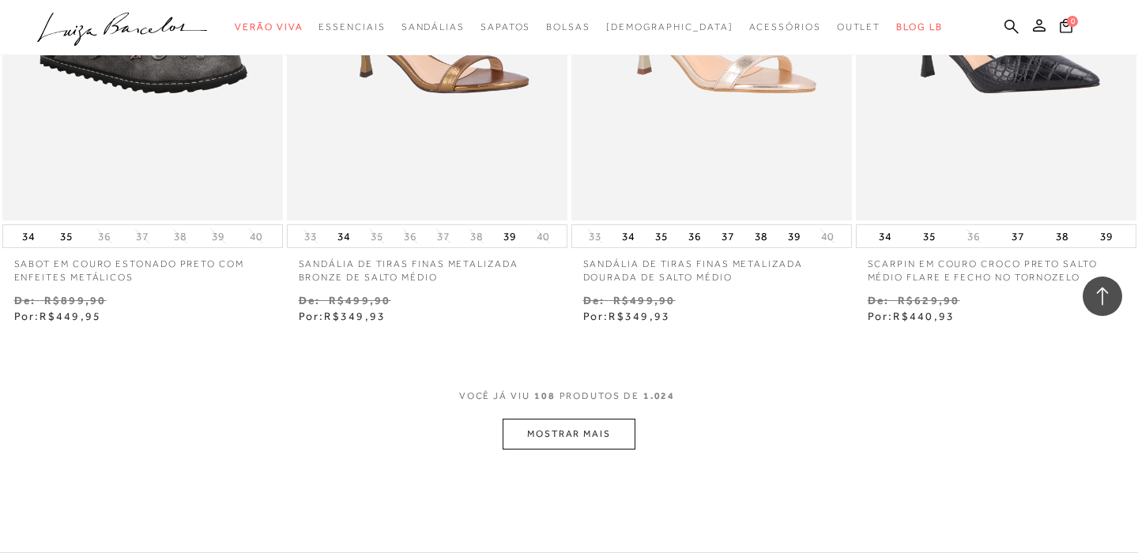
scroll to position [14431, 0]
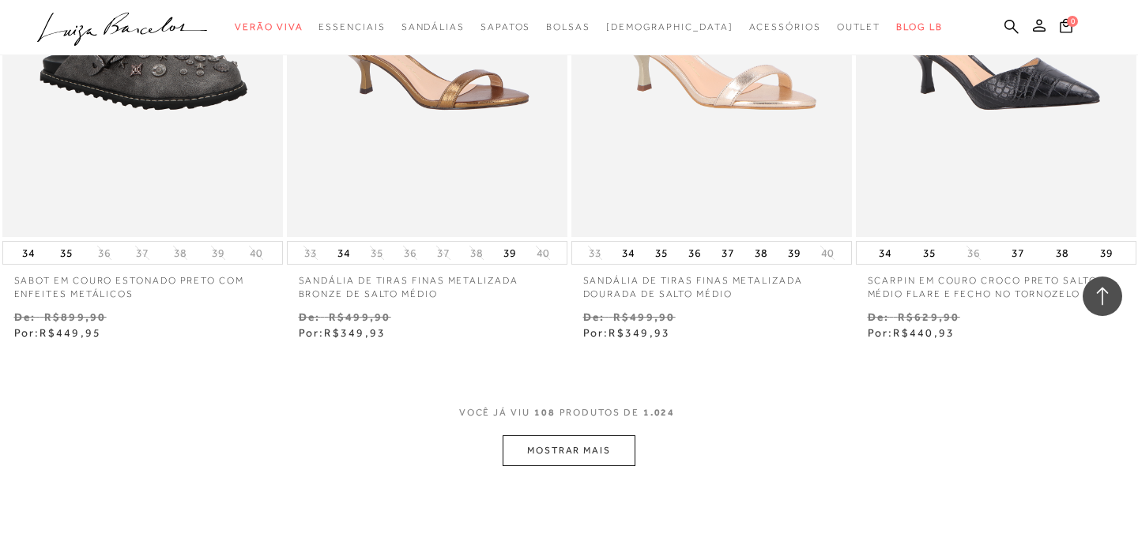
click at [577, 455] on button "MOSTRAR MAIS" at bounding box center [569, 451] width 133 height 31
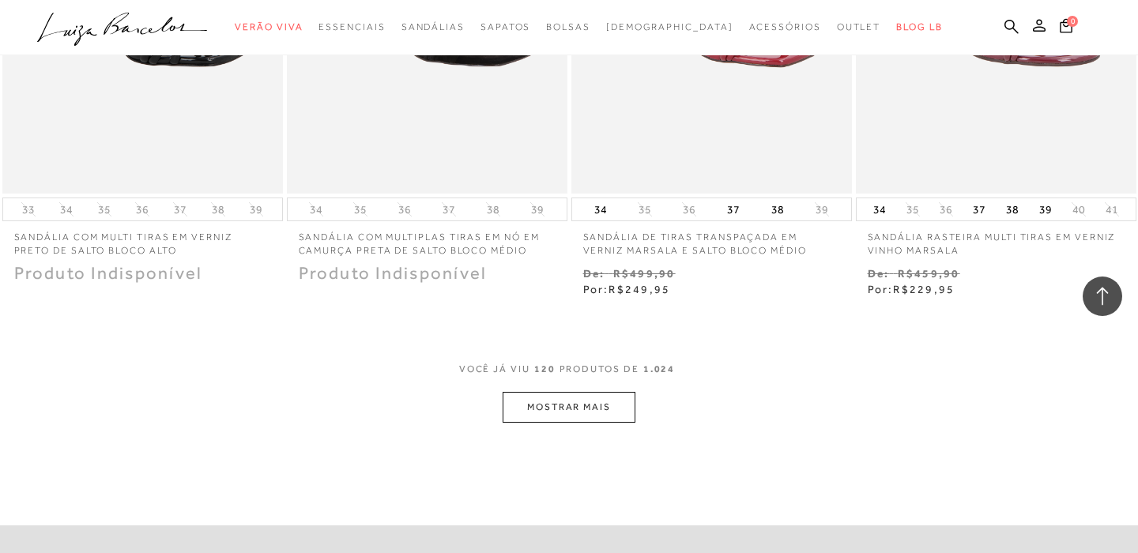
scroll to position [16097, 0]
click at [604, 422] on button "MOSTRAR MAIS" at bounding box center [569, 406] width 133 height 31
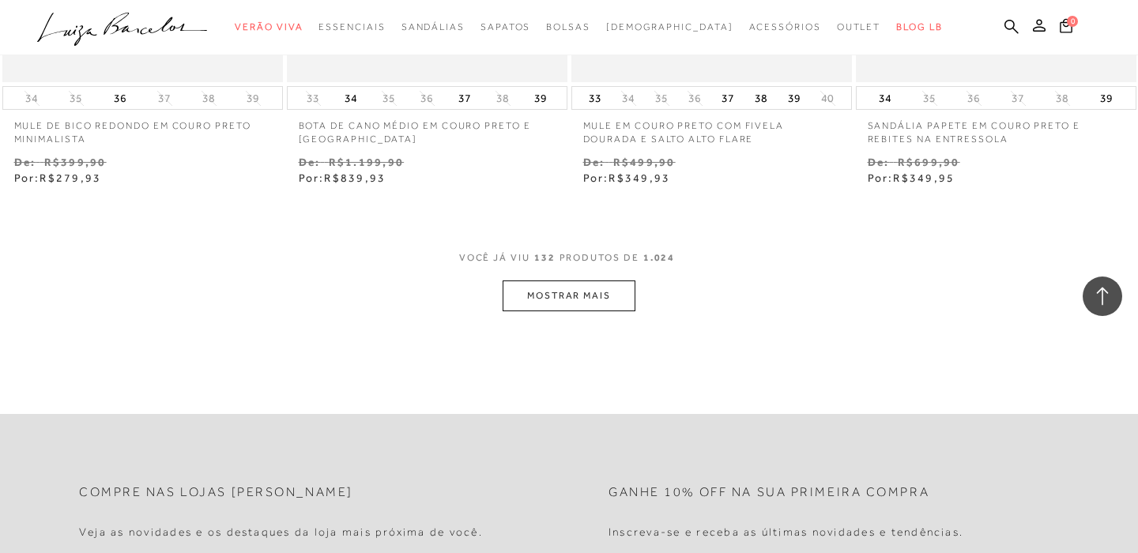
scroll to position [17841, 0]
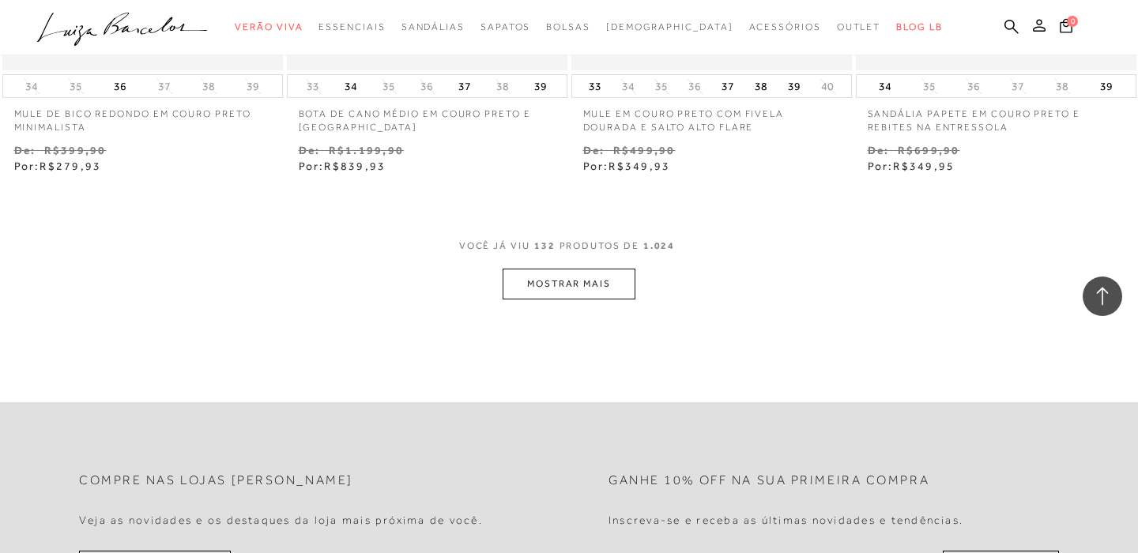
click at [595, 268] on div "VOCê JÁ VIU 132 PRODUTOS DE 1.024" at bounding box center [569, 254] width 221 height 29
click at [597, 289] on button "MOSTRAR MAIS" at bounding box center [569, 284] width 133 height 31
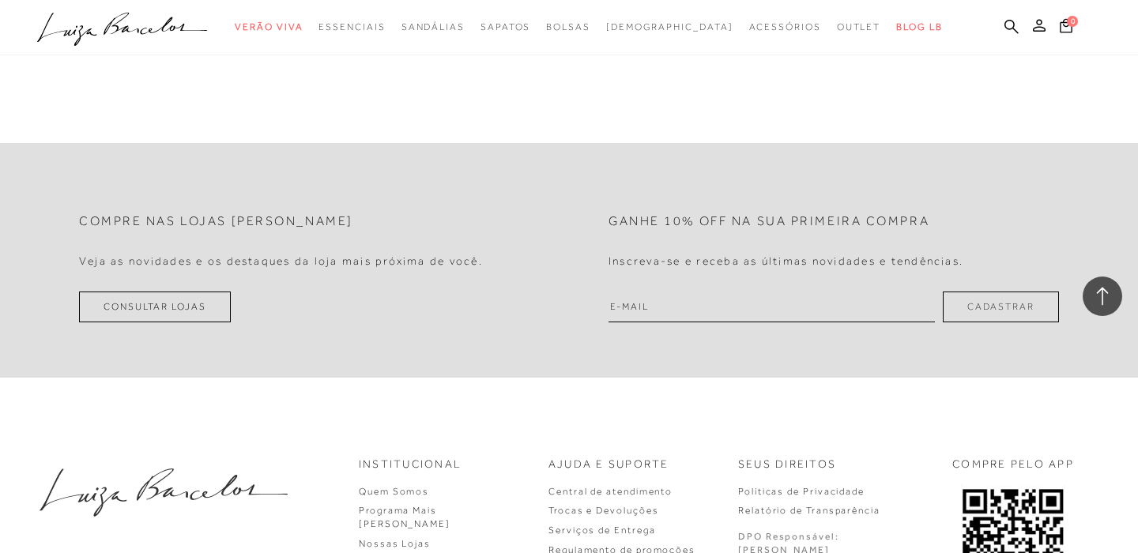
scroll to position [19726, 0]
click at [1103, 289] on icon at bounding box center [1103, 297] width 12 height 18
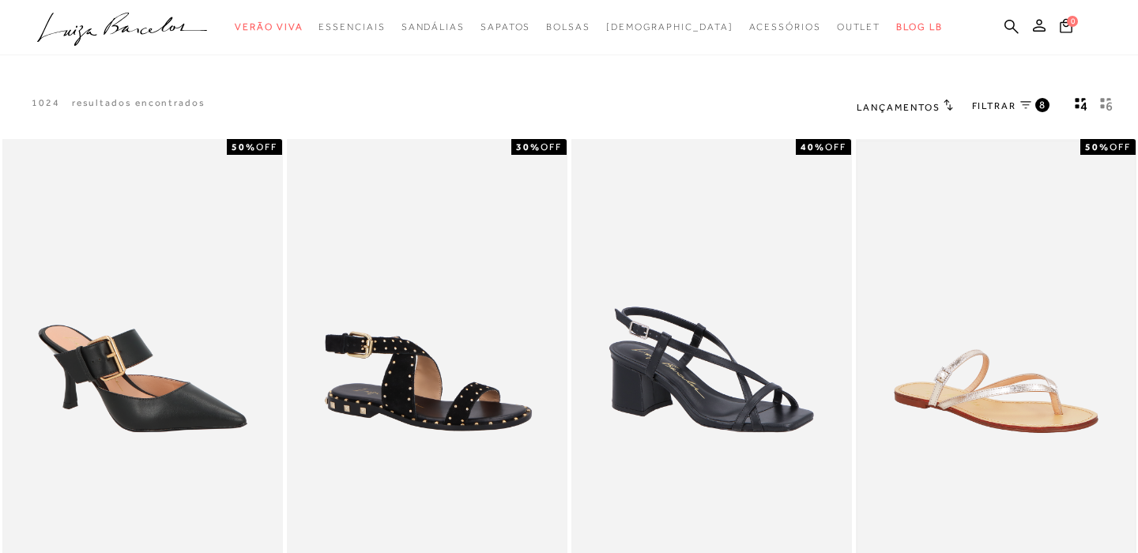
scroll to position [0, 0]
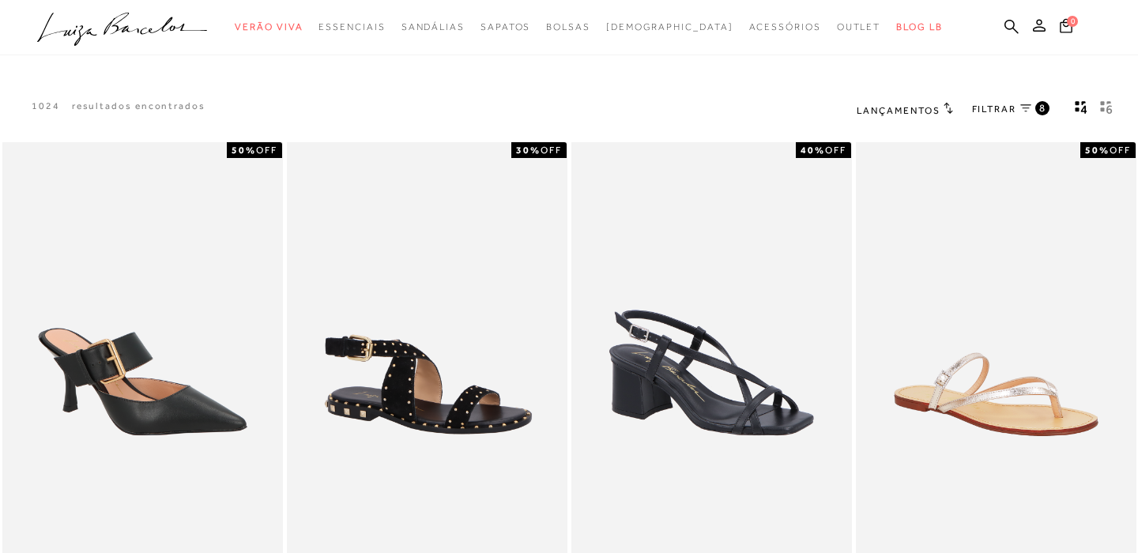
click at [1002, 97] on div "Lançamentos Ordenar por 8" at bounding box center [988, 110] width 301 height 60
click at [1002, 106] on span "FILTRAR" at bounding box center [994, 109] width 44 height 13
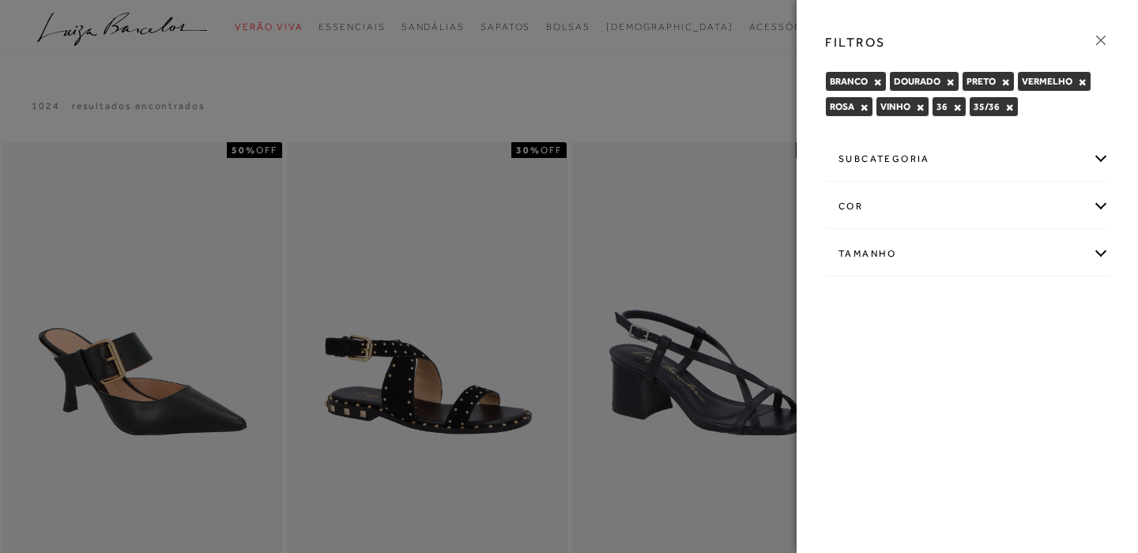
click at [1013, 106] on div "35/36 ×" at bounding box center [994, 106] width 50 height 21
click at [1010, 106] on button "×" at bounding box center [1010, 107] width 9 height 11
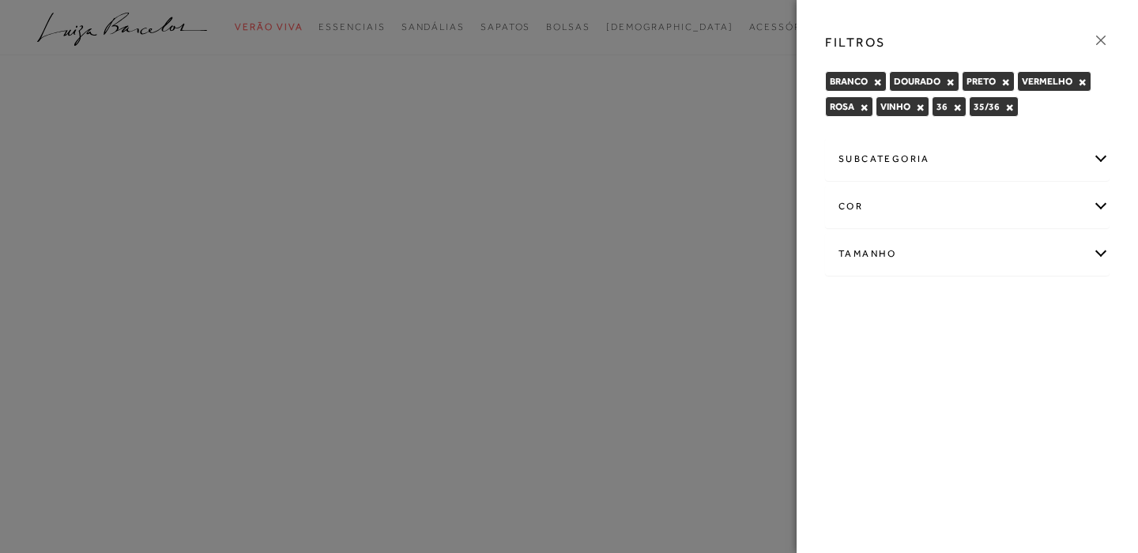
click at [960, 108] on button "×" at bounding box center [957, 107] width 9 height 11
click at [921, 162] on div "subcategoria" at bounding box center [967, 159] width 283 height 42
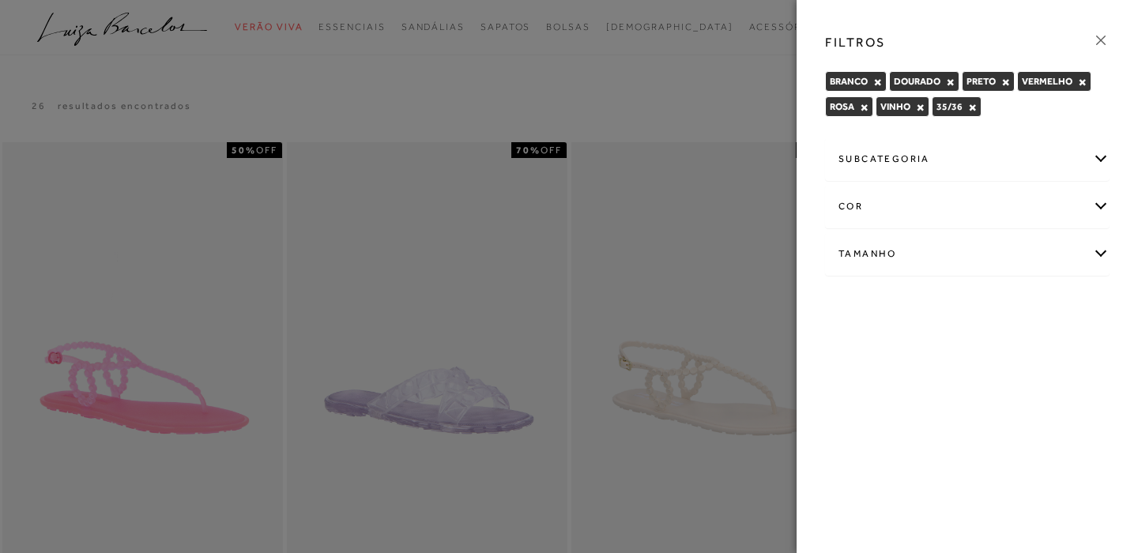
click at [907, 149] on div "subcategoria" at bounding box center [967, 159] width 283 height 42
click at [930, 168] on div "subcategoria" at bounding box center [967, 159] width 283 height 42
click at [970, 110] on button "×" at bounding box center [972, 107] width 9 height 11
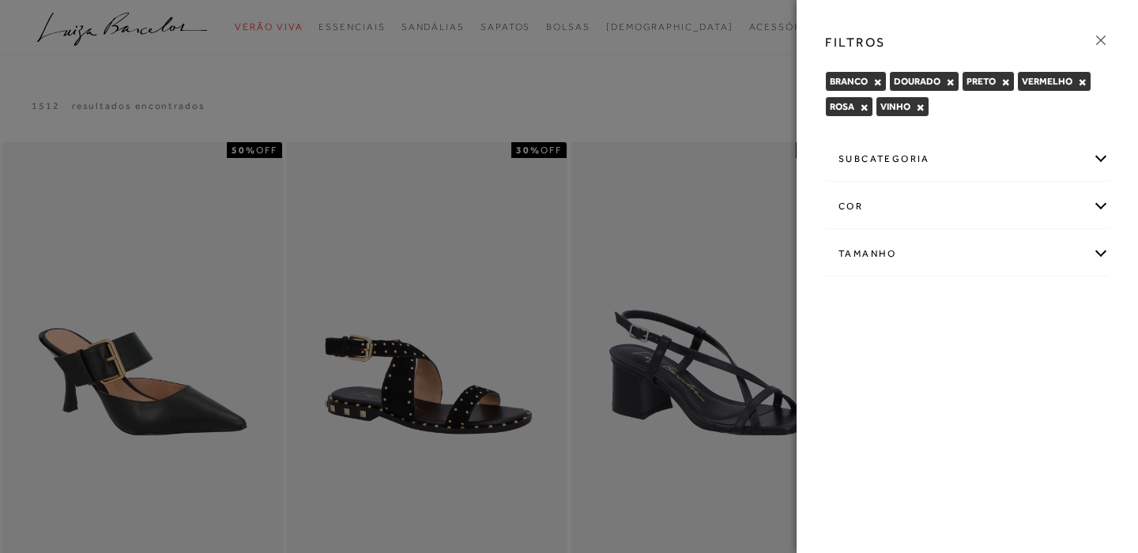
click at [923, 153] on div "subcategoria" at bounding box center [967, 159] width 283 height 42
click at [859, 198] on span "Bolsas" at bounding box center [853, 202] width 28 height 12
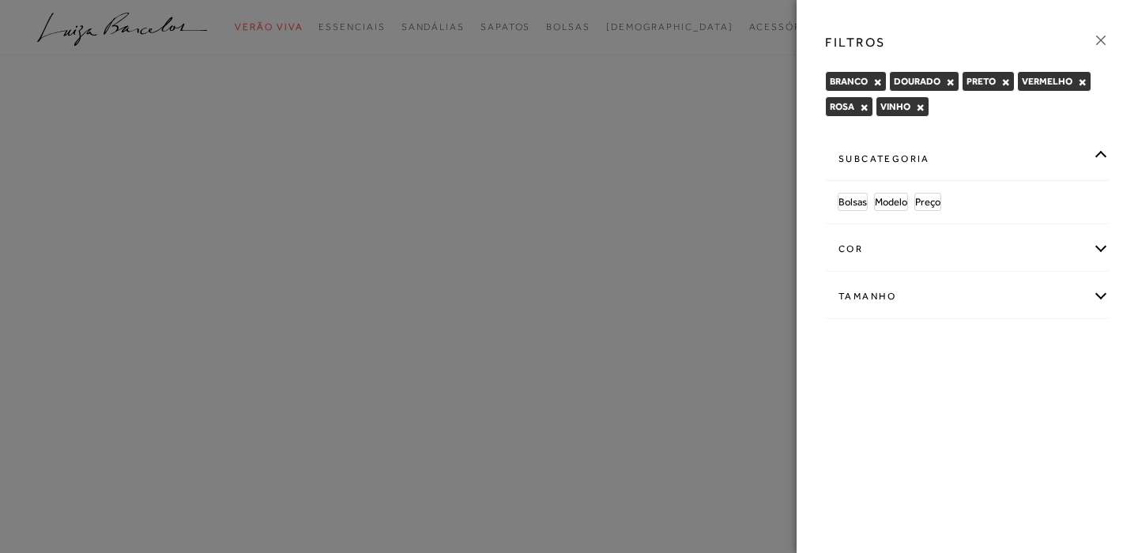
click at [719, 111] on div at bounding box center [569, 276] width 1138 height 553
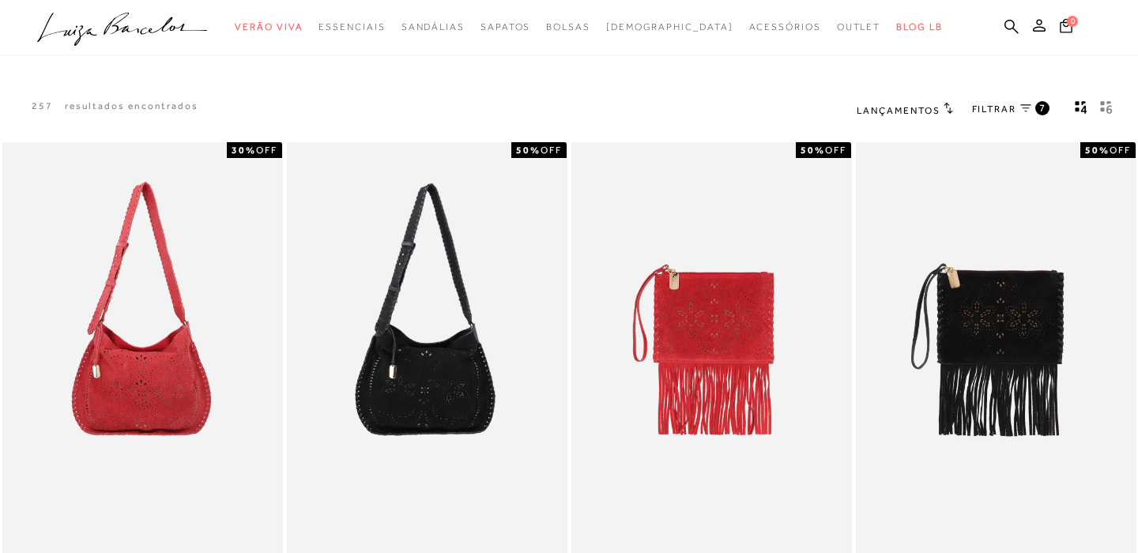
click at [950, 118] on div "Lançamentos Ordenar por Padrão Lançamentos" at bounding box center [905, 110] width 96 height 21
click at [950, 112] on icon at bounding box center [948, 108] width 9 height 11
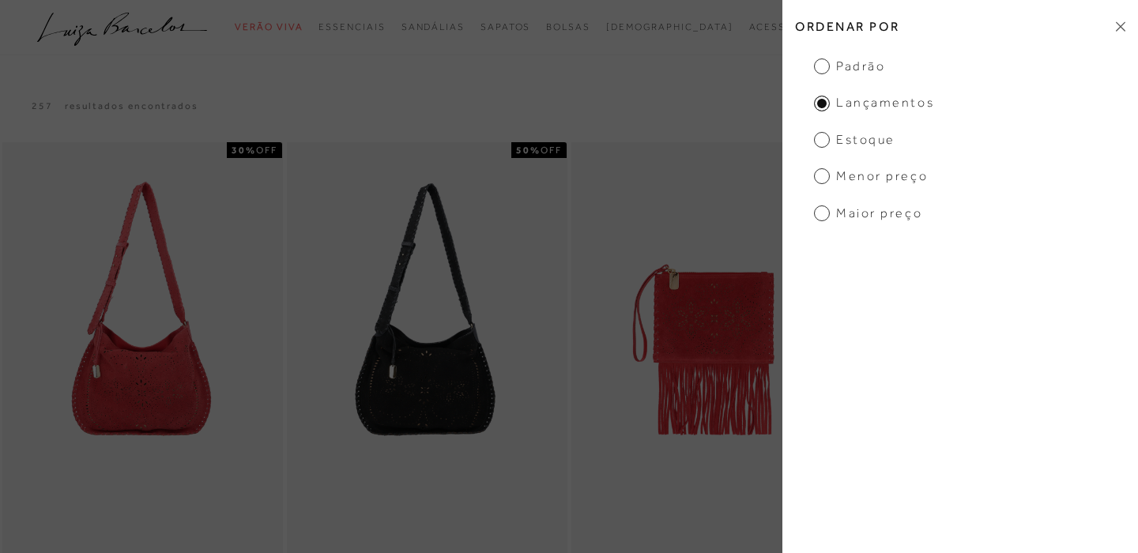
click at [874, 181] on span "Menor Preço" at bounding box center [871, 176] width 114 height 17
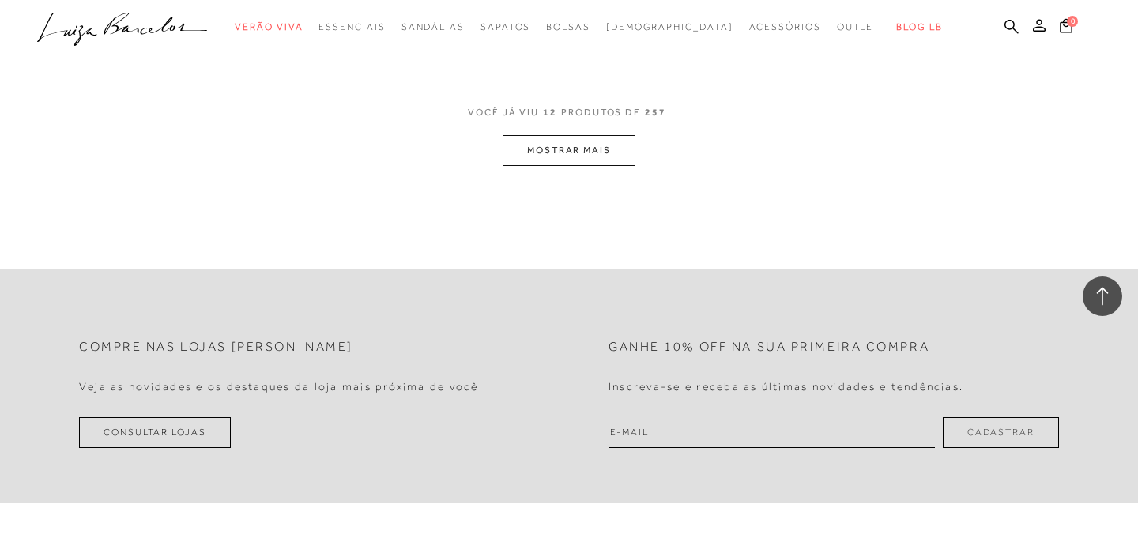
scroll to position [1647, 0]
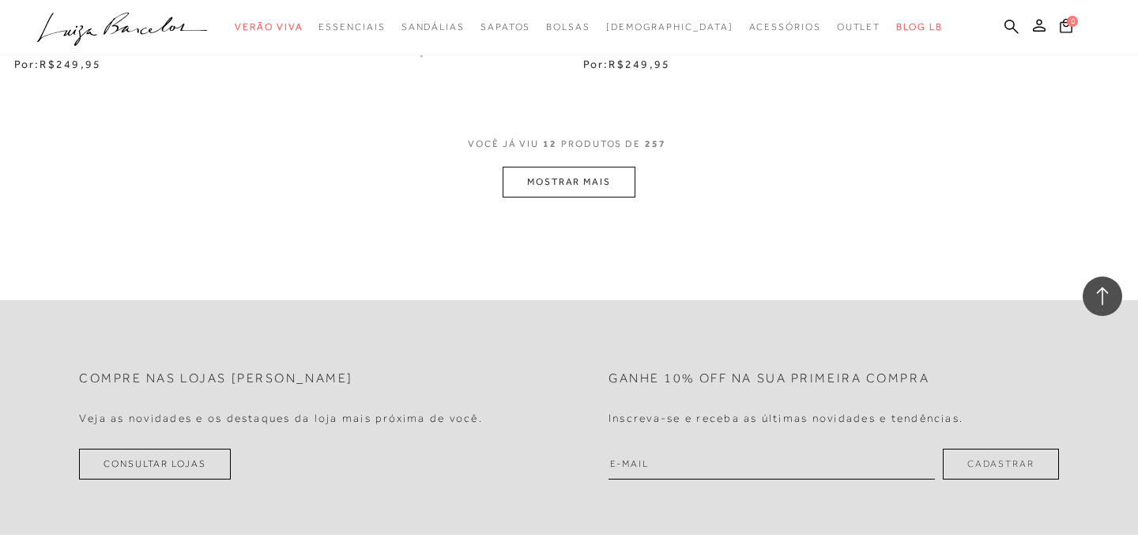
click at [606, 172] on button "MOSTRAR MAIS" at bounding box center [569, 182] width 133 height 31
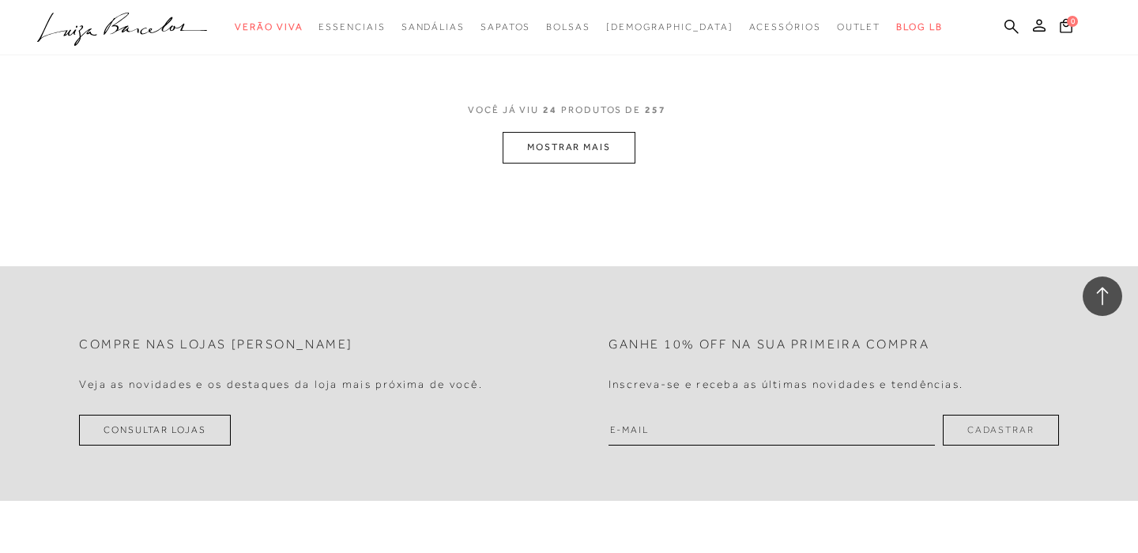
scroll to position [3247, 0]
click at [613, 149] on button "MOSTRAR MAIS" at bounding box center [569, 148] width 133 height 31
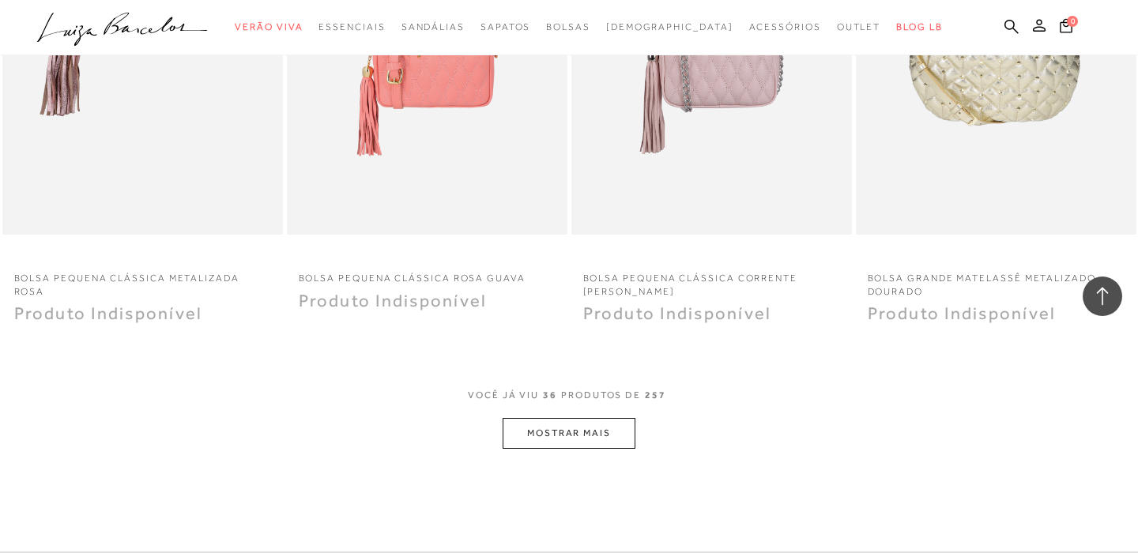
scroll to position [4758, 0]
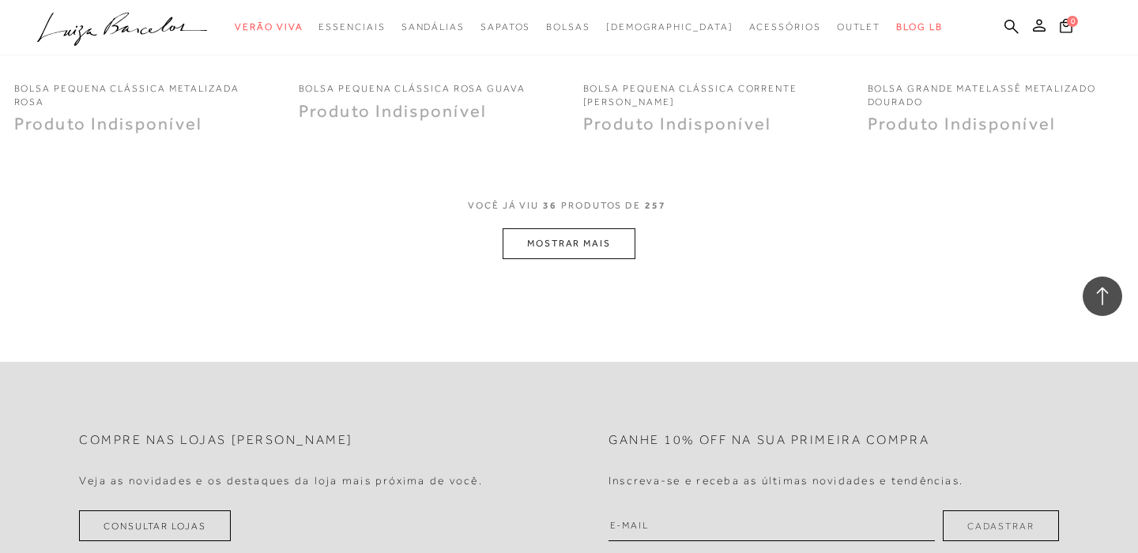
click at [603, 228] on button "MOSTRAR MAIS" at bounding box center [569, 243] width 133 height 31
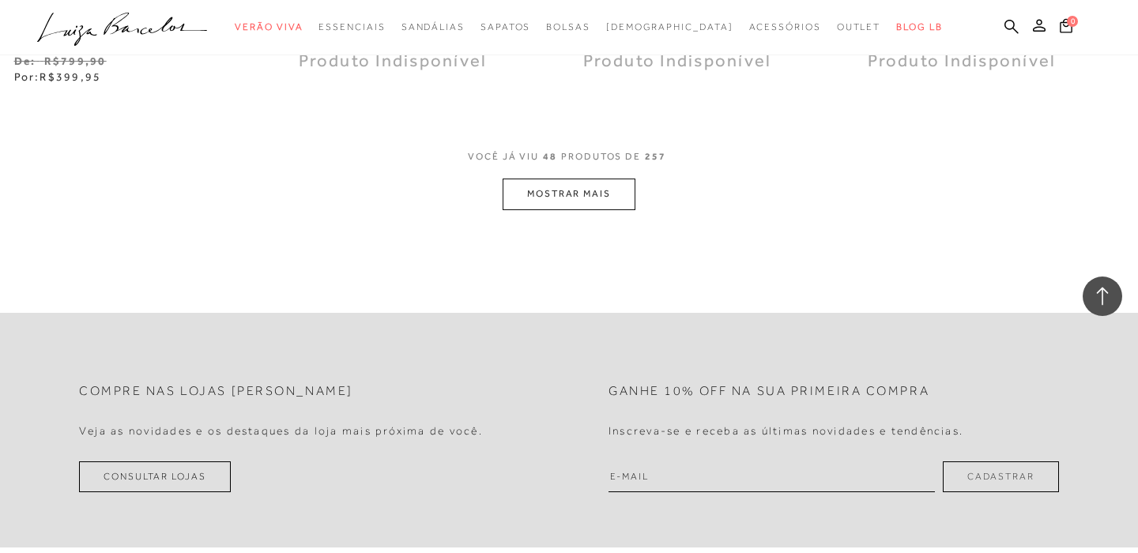
scroll to position [6408, 0]
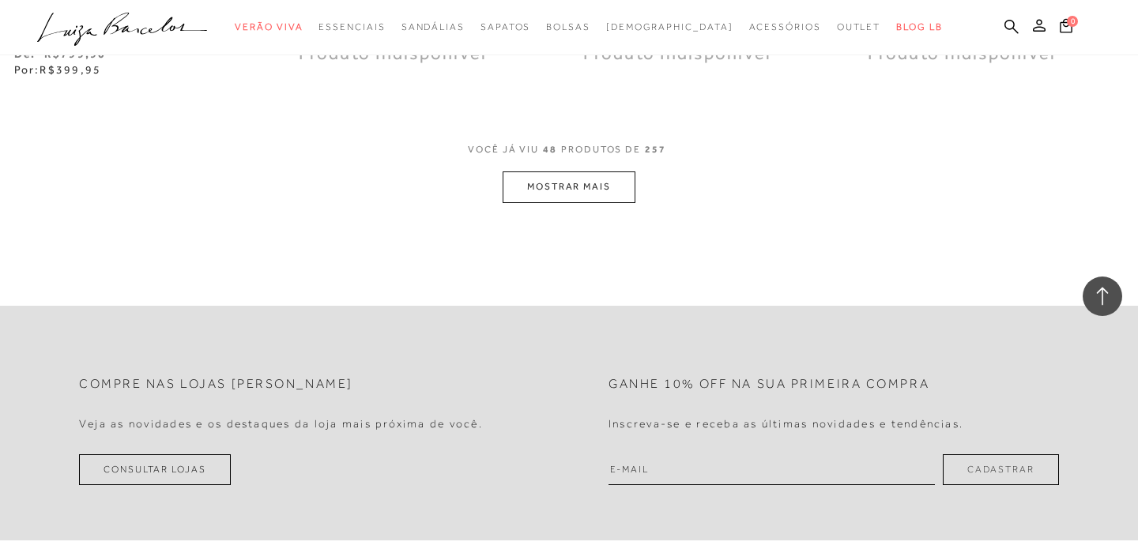
click at [597, 150] on div "VOCê JÁ VIU 48 PRODUTOS DE 257" at bounding box center [569, 157] width 202 height 29
click at [597, 172] on button "MOSTRAR MAIS" at bounding box center [569, 187] width 133 height 31
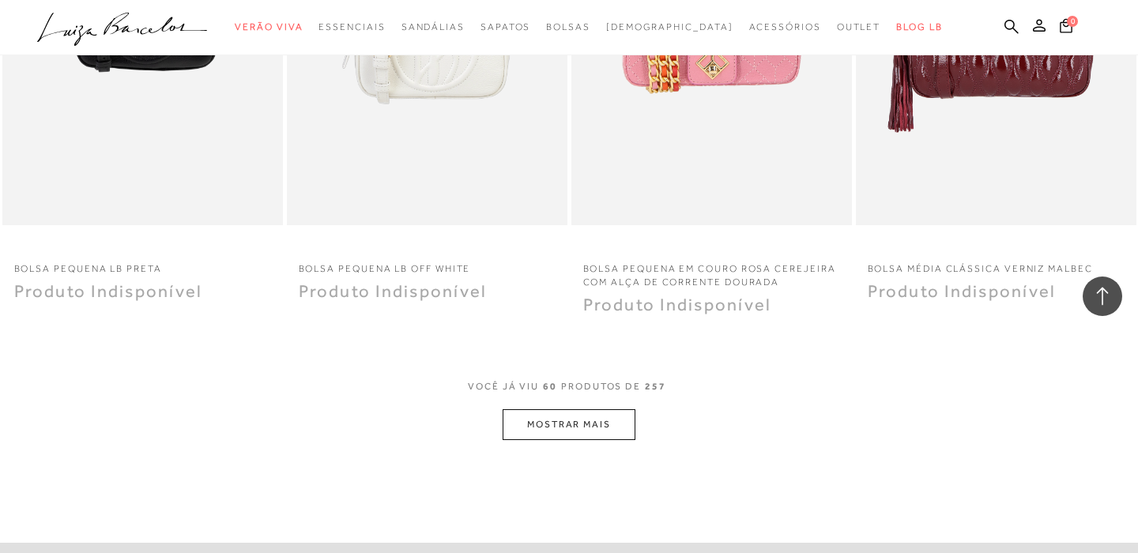
scroll to position [7758, 0]
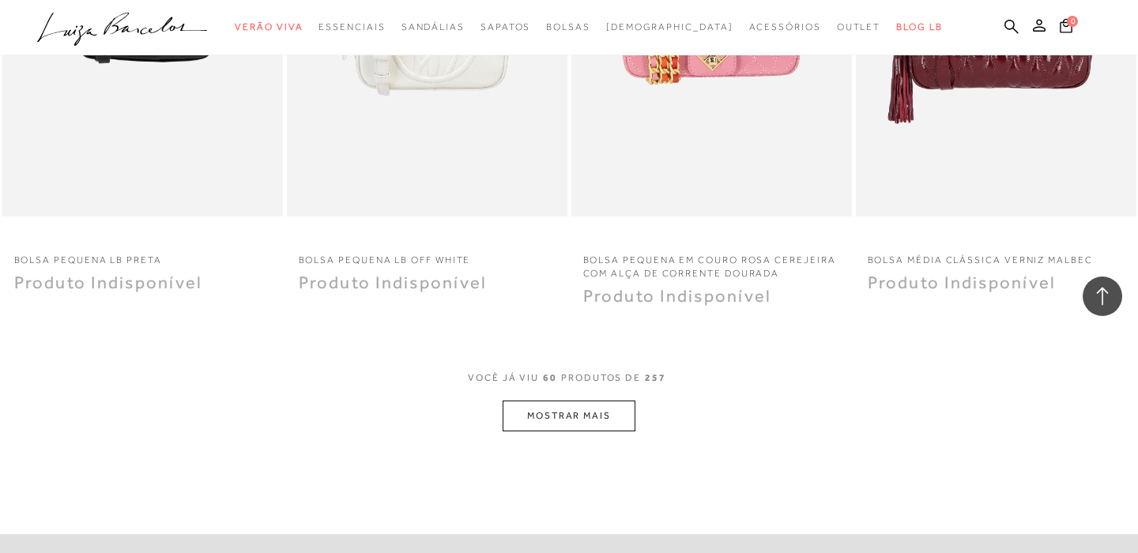
click at [558, 410] on button "MOSTRAR MAIS" at bounding box center [569, 416] width 133 height 31
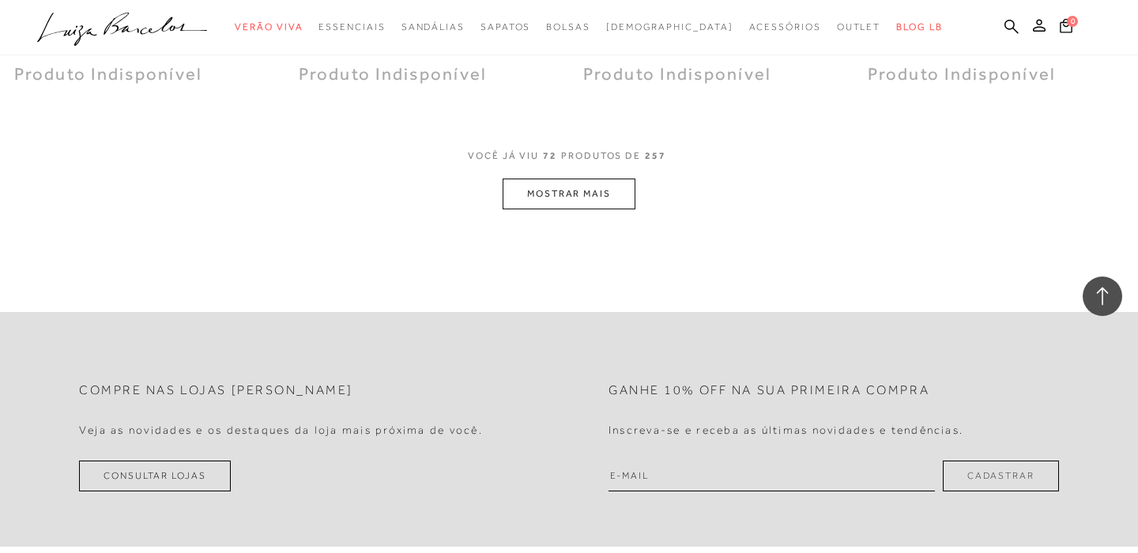
scroll to position [9572, 0]
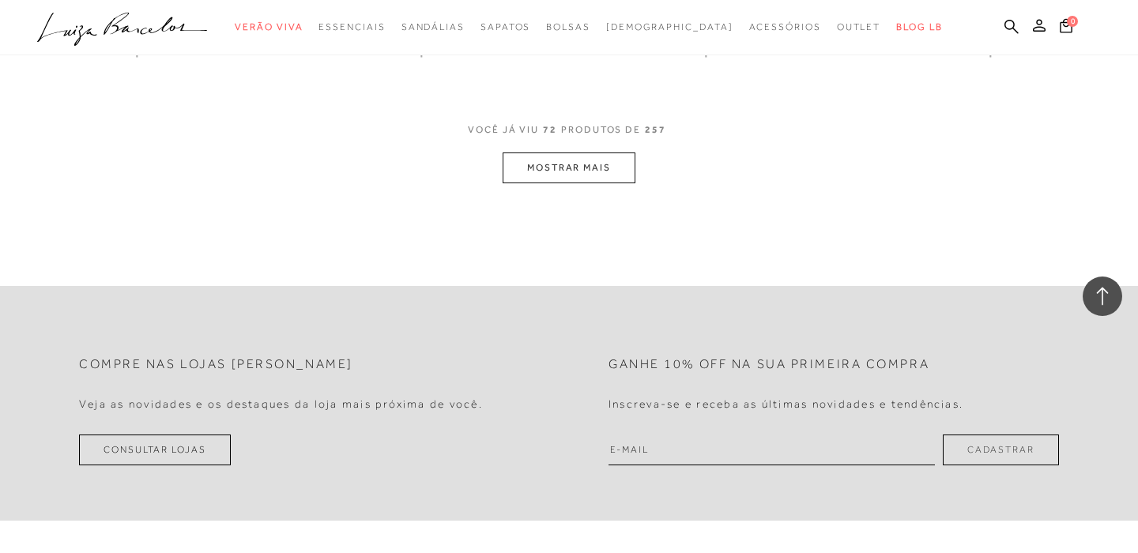
click at [612, 153] on button "MOSTRAR MAIS" at bounding box center [569, 168] width 133 height 31
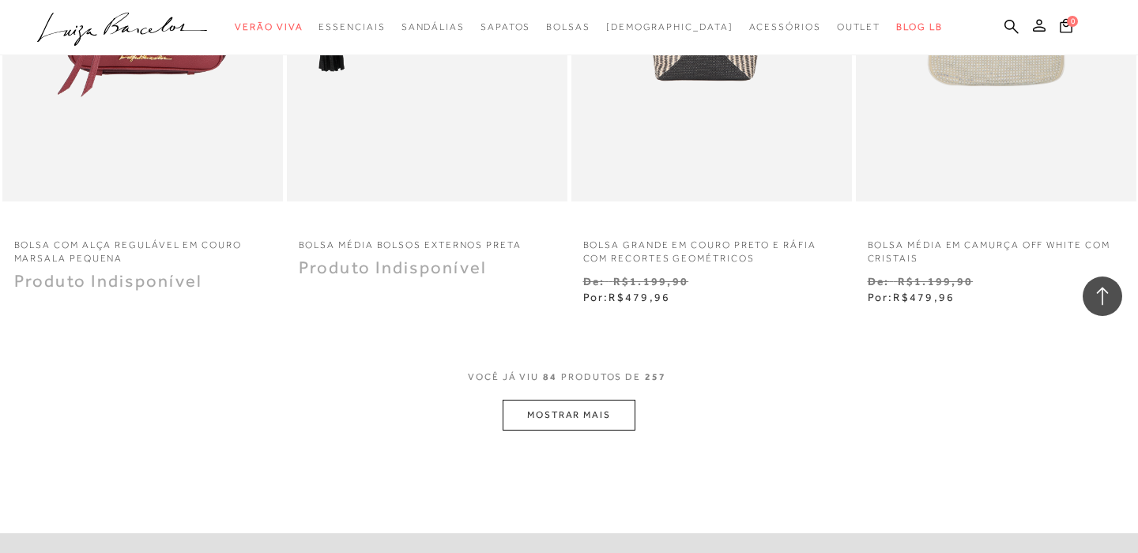
scroll to position [10938, 0]
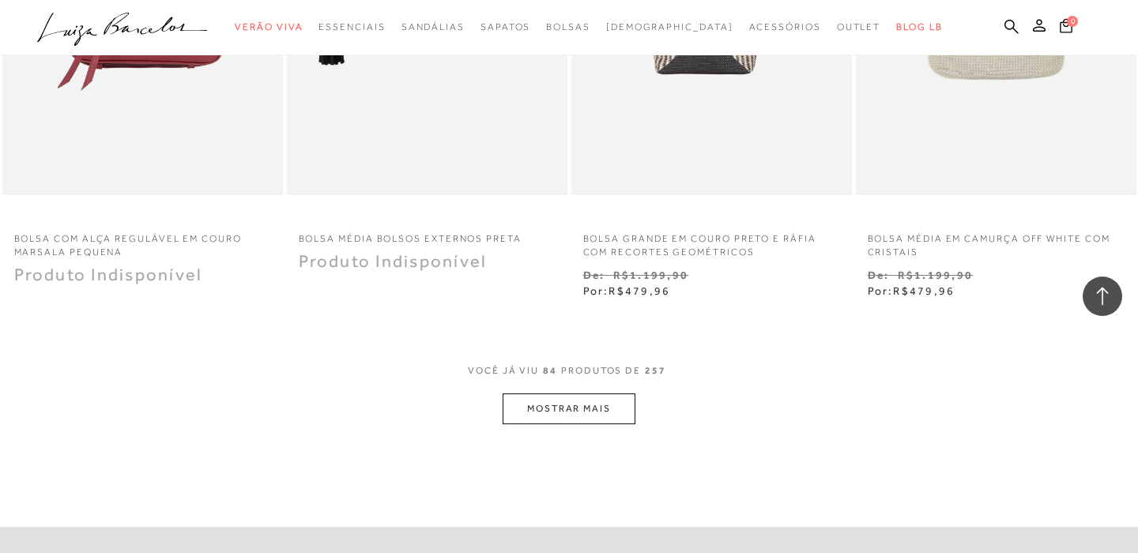
click at [545, 403] on button "MOSTRAR MAIS" at bounding box center [569, 409] width 133 height 31
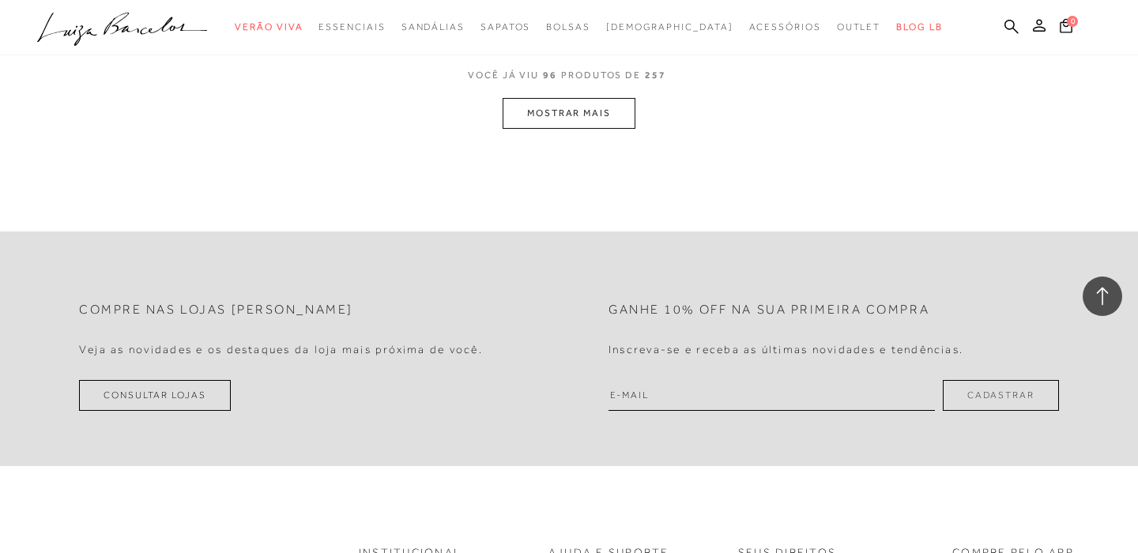
scroll to position [12838, 0]
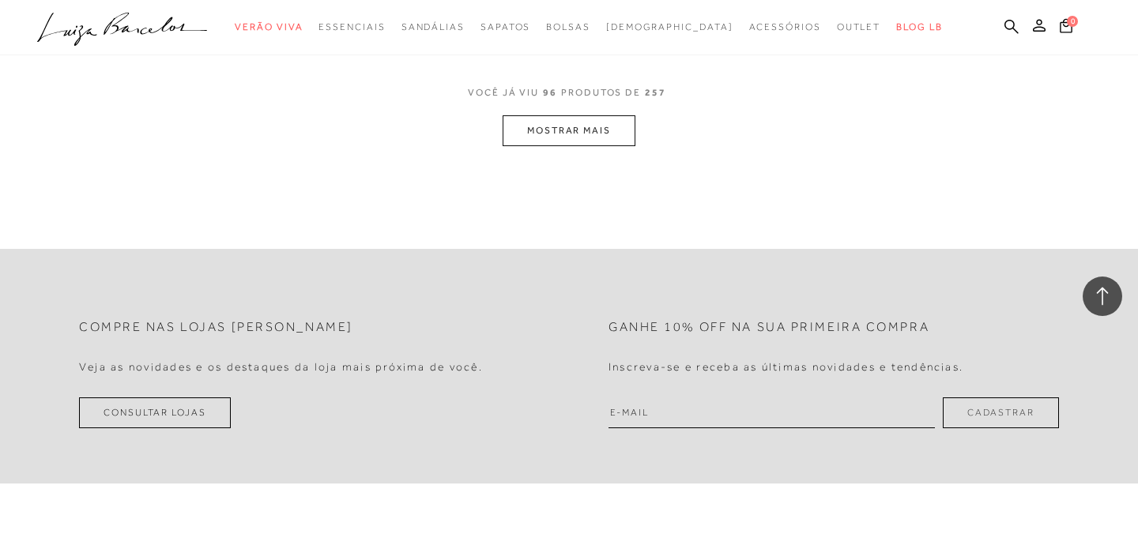
click at [616, 115] on button "MOSTRAR MAIS" at bounding box center [569, 130] width 133 height 31
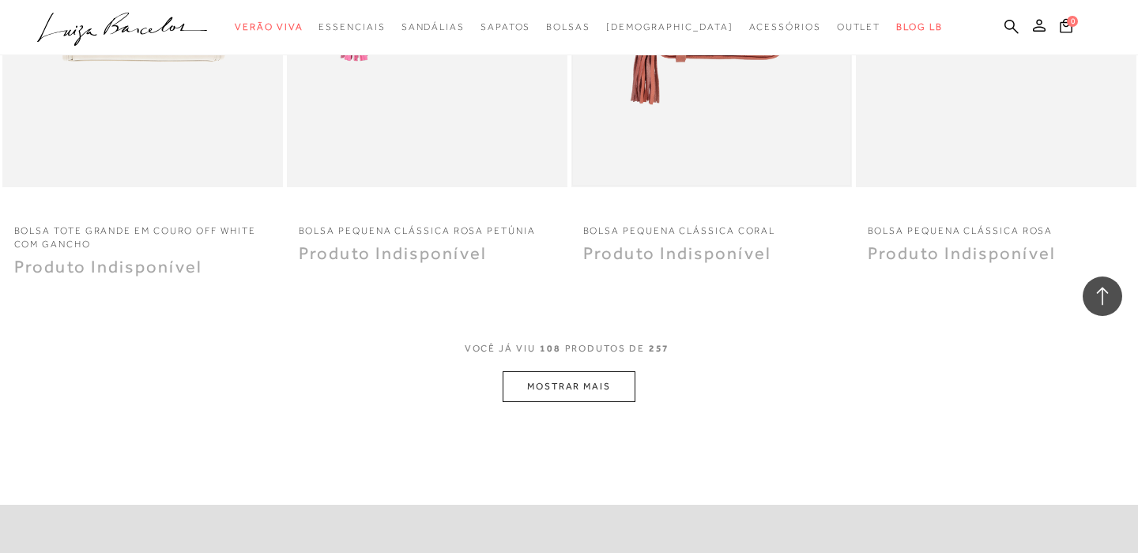
scroll to position [14177, 0]
click at [575, 369] on button "MOSTRAR MAIS" at bounding box center [569, 384] width 133 height 31
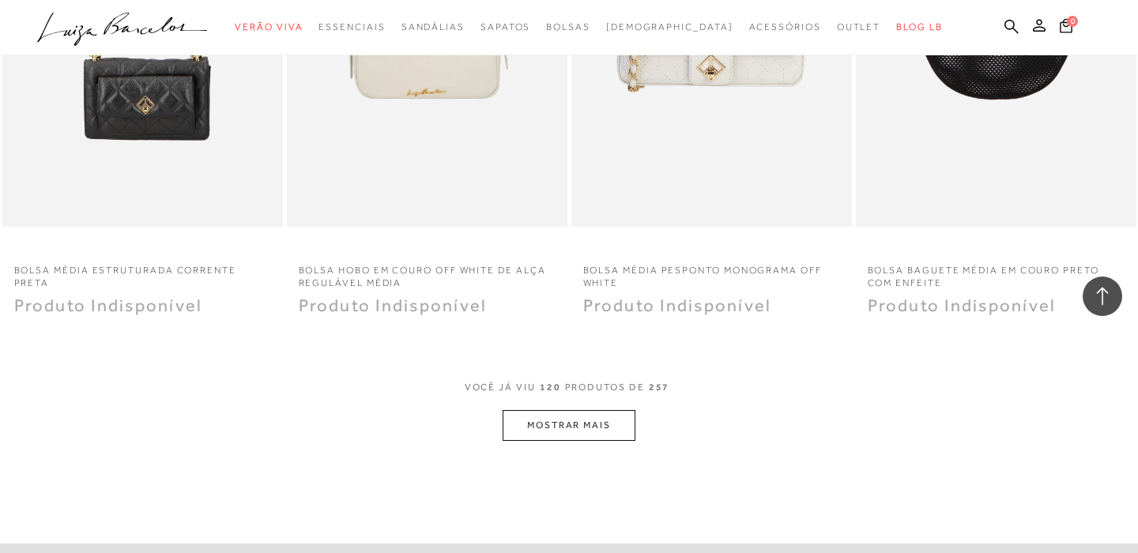
scroll to position [15730, 0]
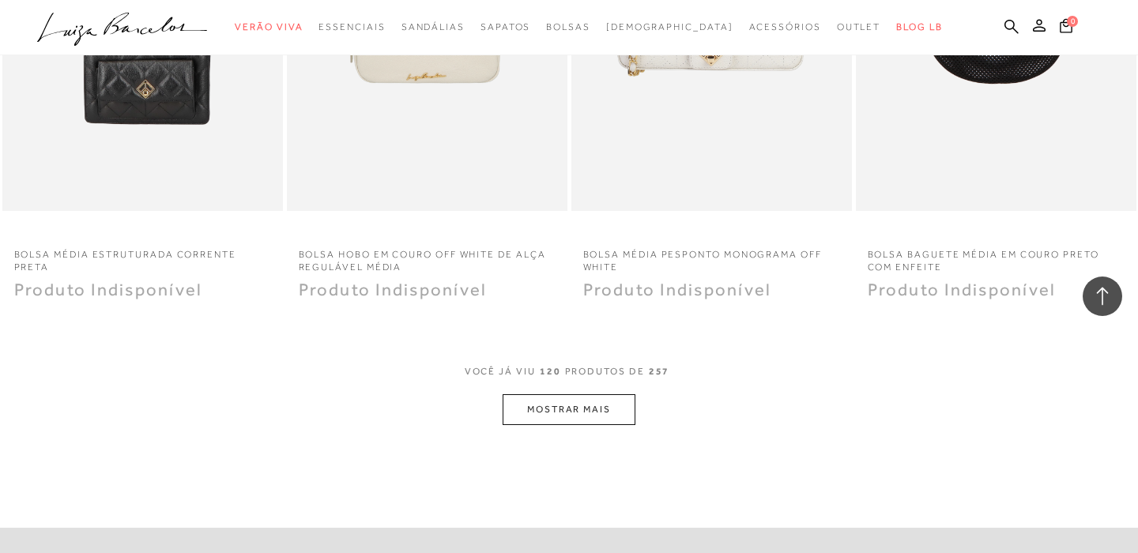
click at [568, 399] on button "MOSTRAR MAIS" at bounding box center [569, 409] width 133 height 31
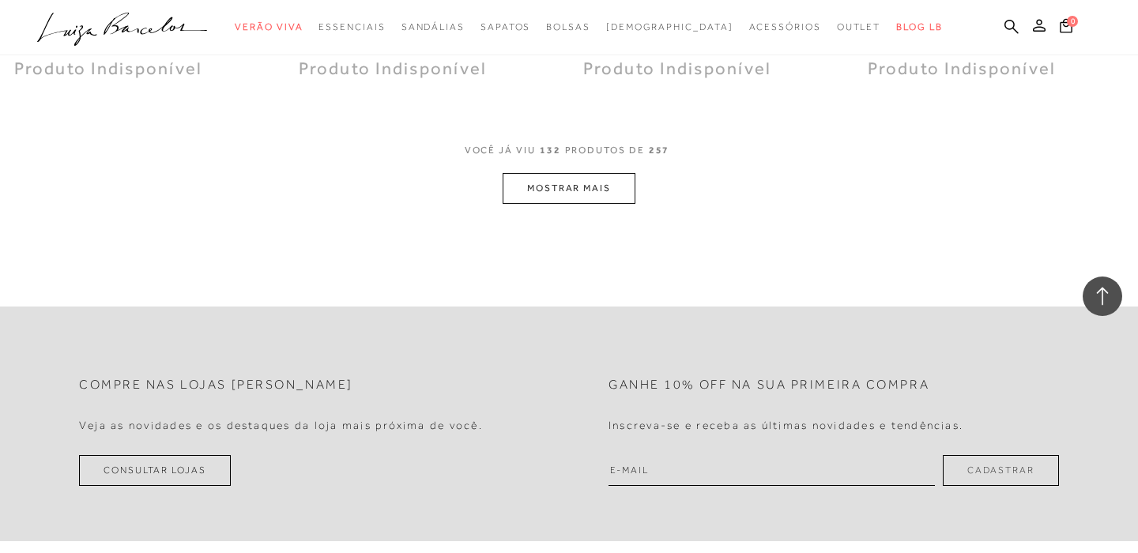
scroll to position [17564, 0]
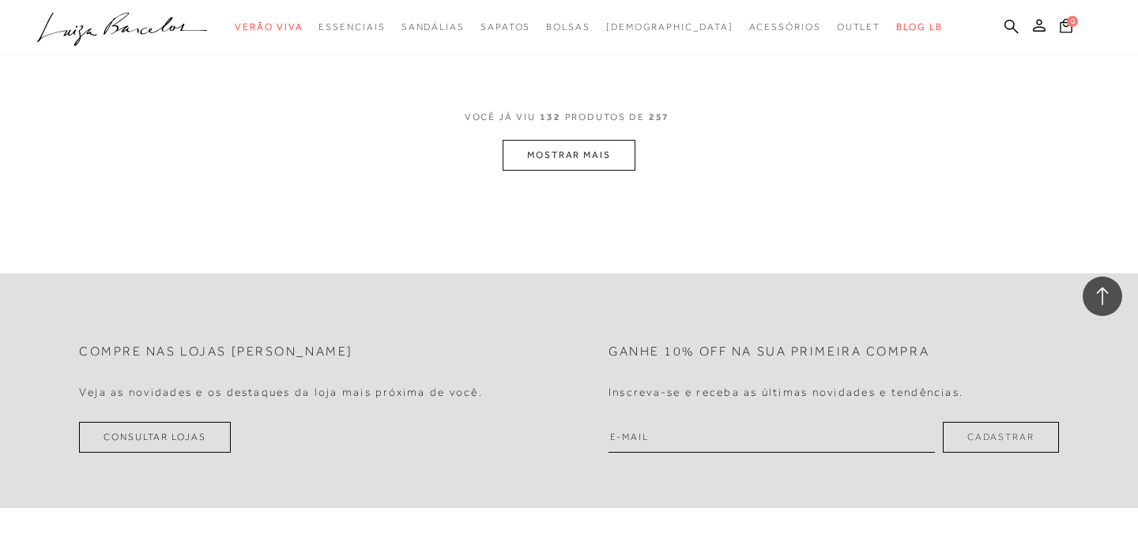
click at [599, 142] on button "MOSTRAR MAIS" at bounding box center [569, 155] width 133 height 31
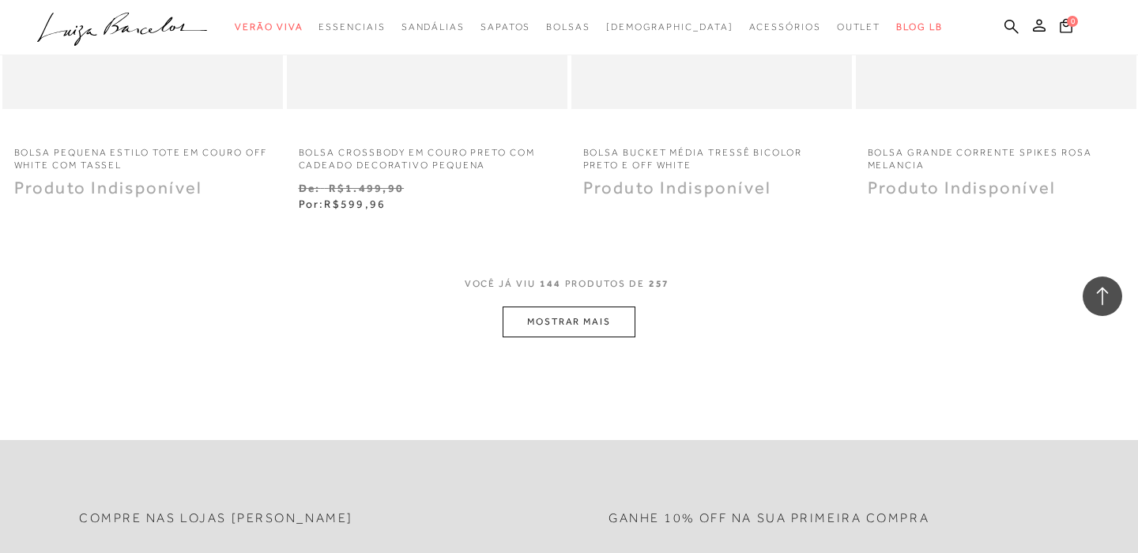
click at [550, 311] on button "MOSTRAR MAIS" at bounding box center [569, 322] width 133 height 31
